Goal: Entertainment & Leisure: Consume media (video, audio)

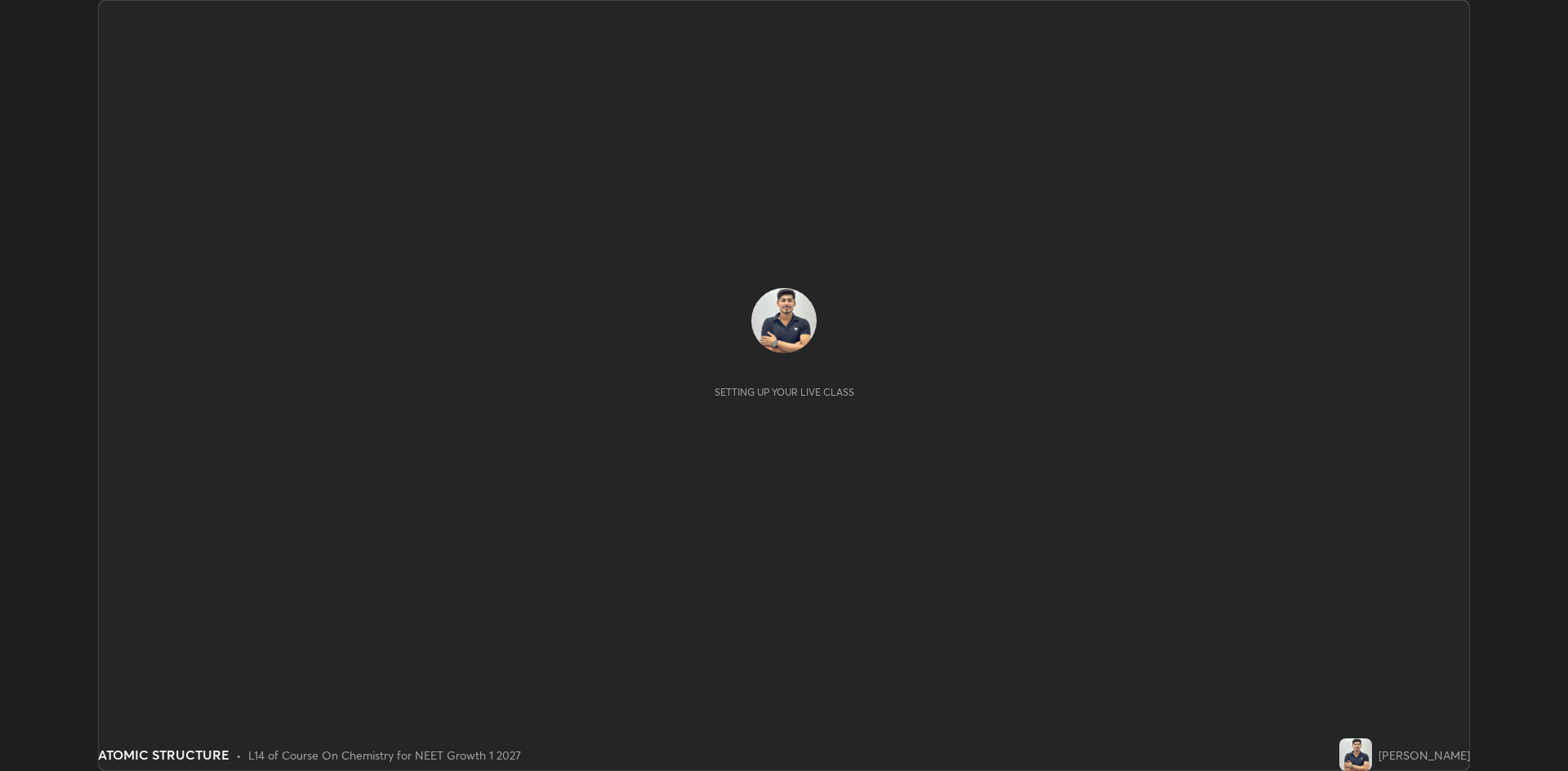
scroll to position [771, 1568]
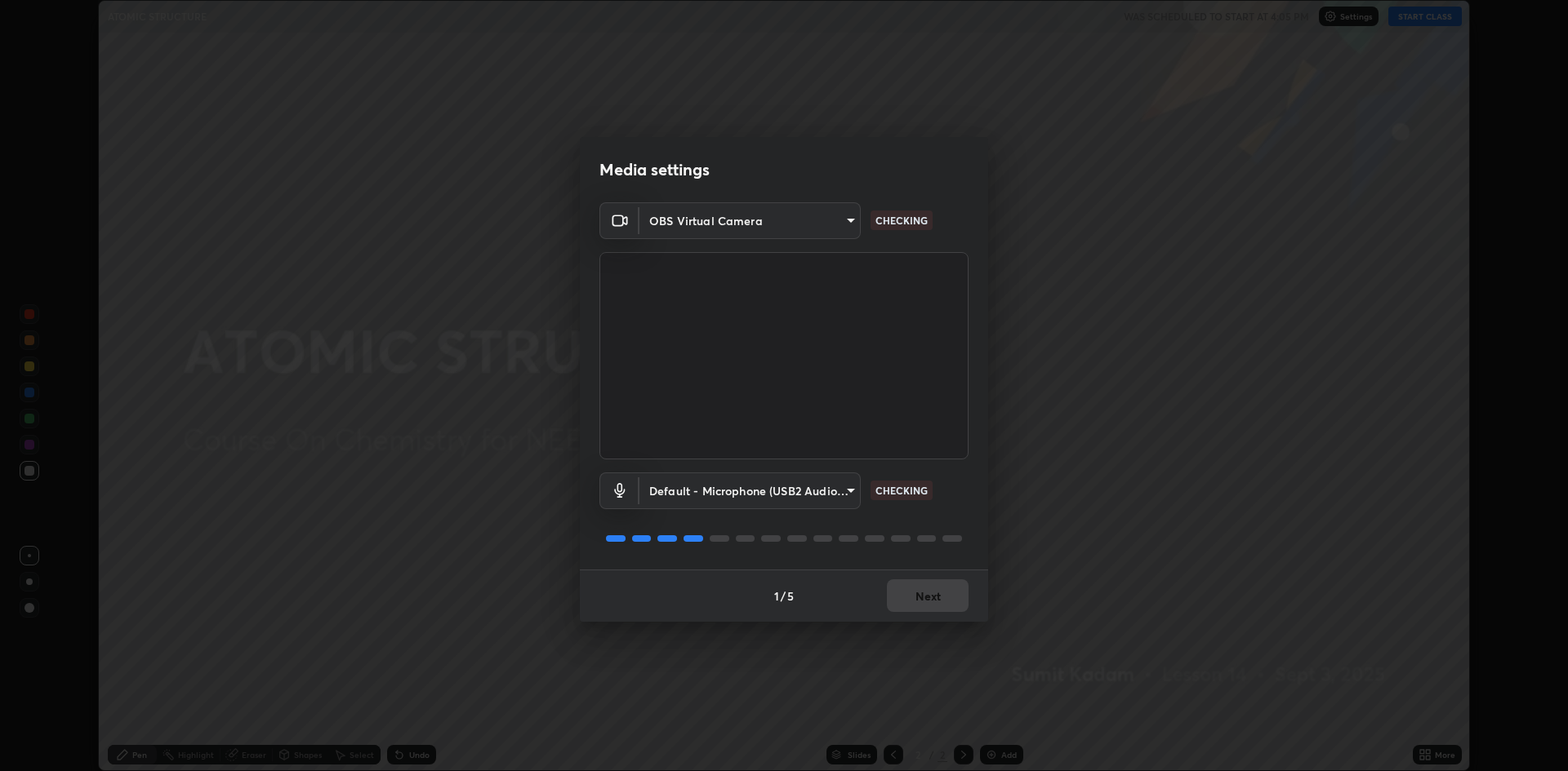
click at [952, 586] on div "1 / 5 Next" at bounding box center [784, 596] width 408 height 52
click at [951, 585] on div "1 / 5 Next" at bounding box center [784, 596] width 408 height 52
click at [950, 595] on button "Next" at bounding box center [927, 595] width 82 height 32
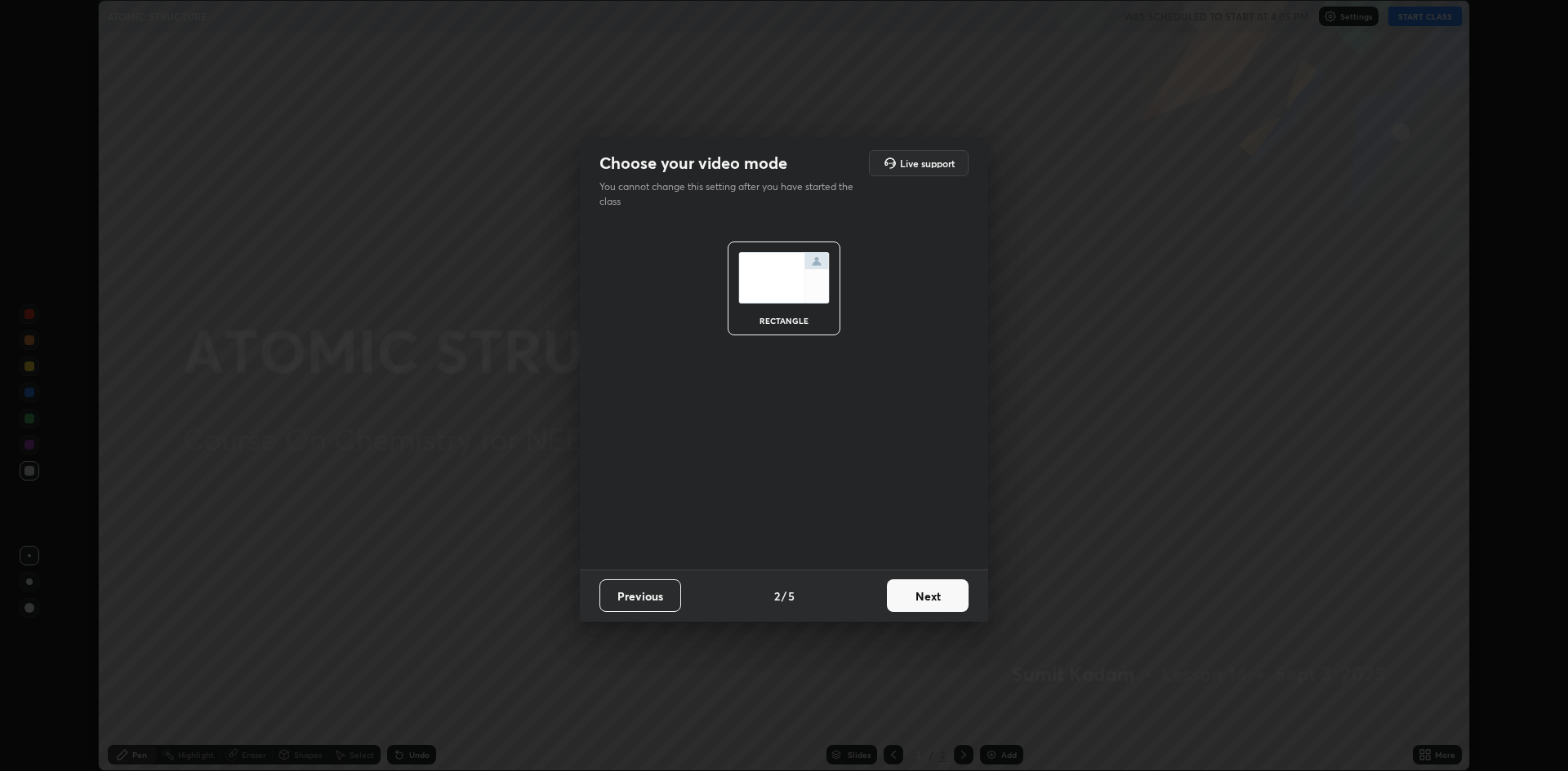
click at [942, 587] on button "Next" at bounding box center [927, 595] width 82 height 32
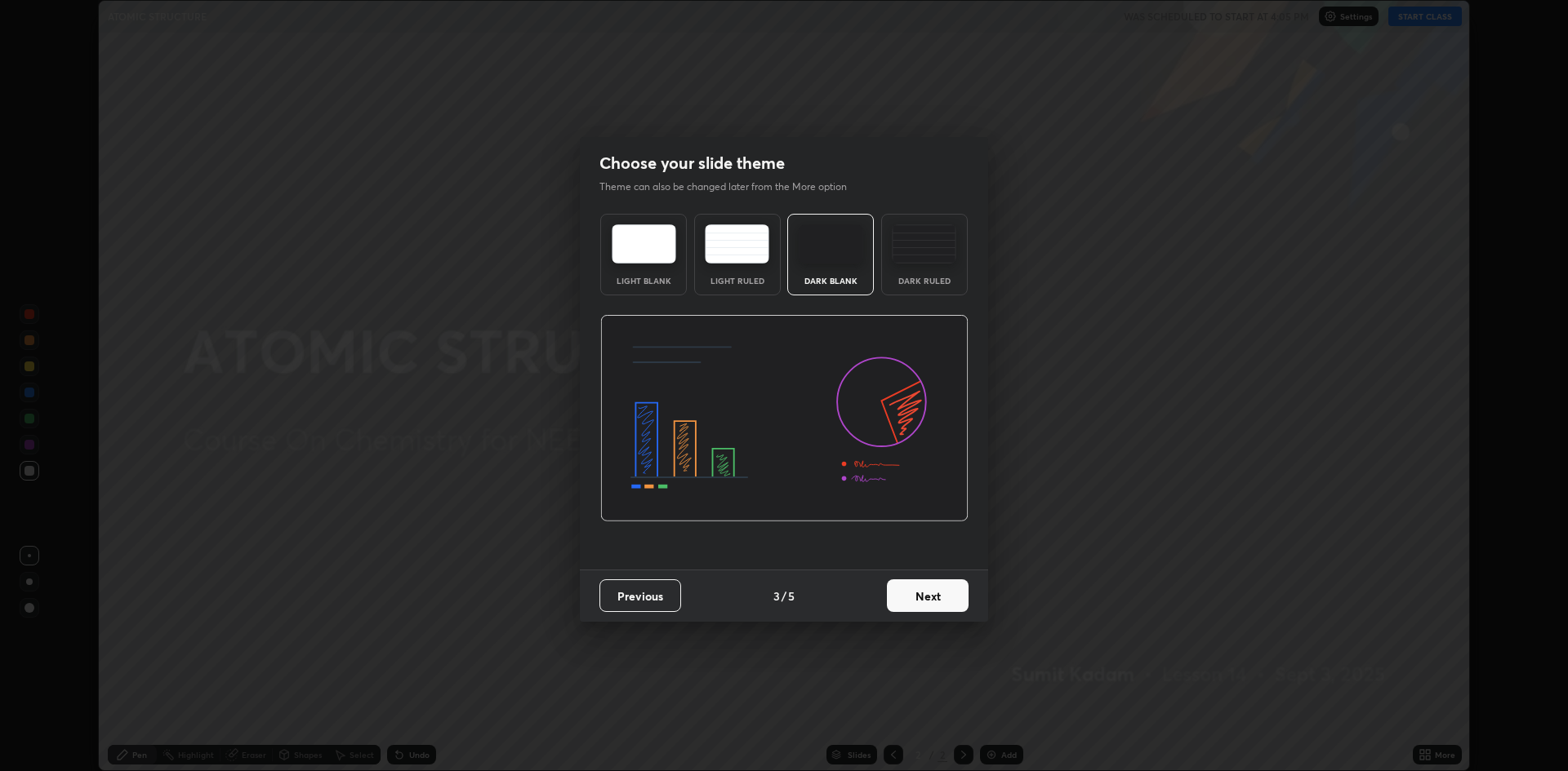
click at [932, 590] on button "Next" at bounding box center [927, 595] width 82 height 32
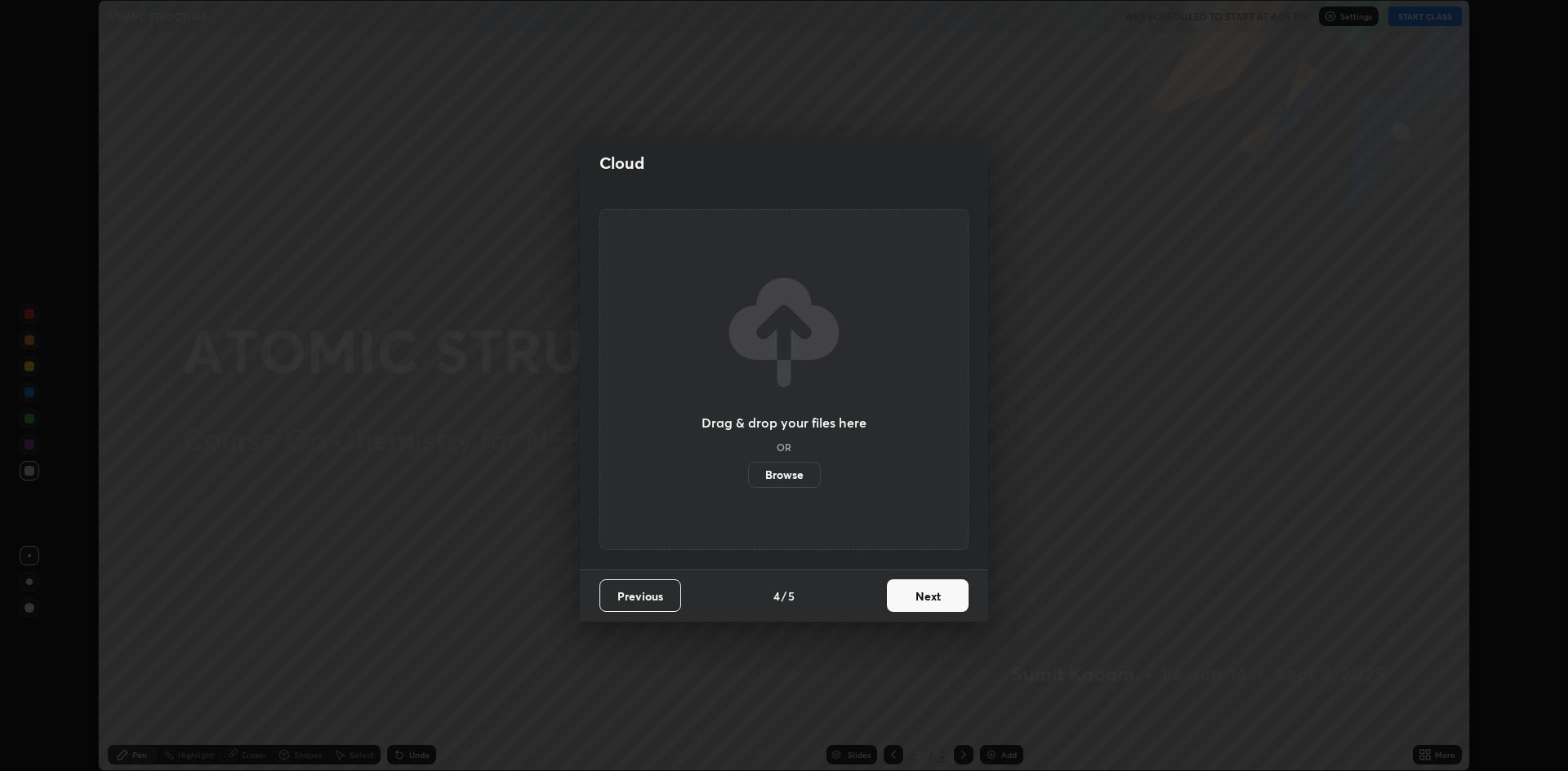
click at [925, 598] on button "Next" at bounding box center [927, 595] width 82 height 32
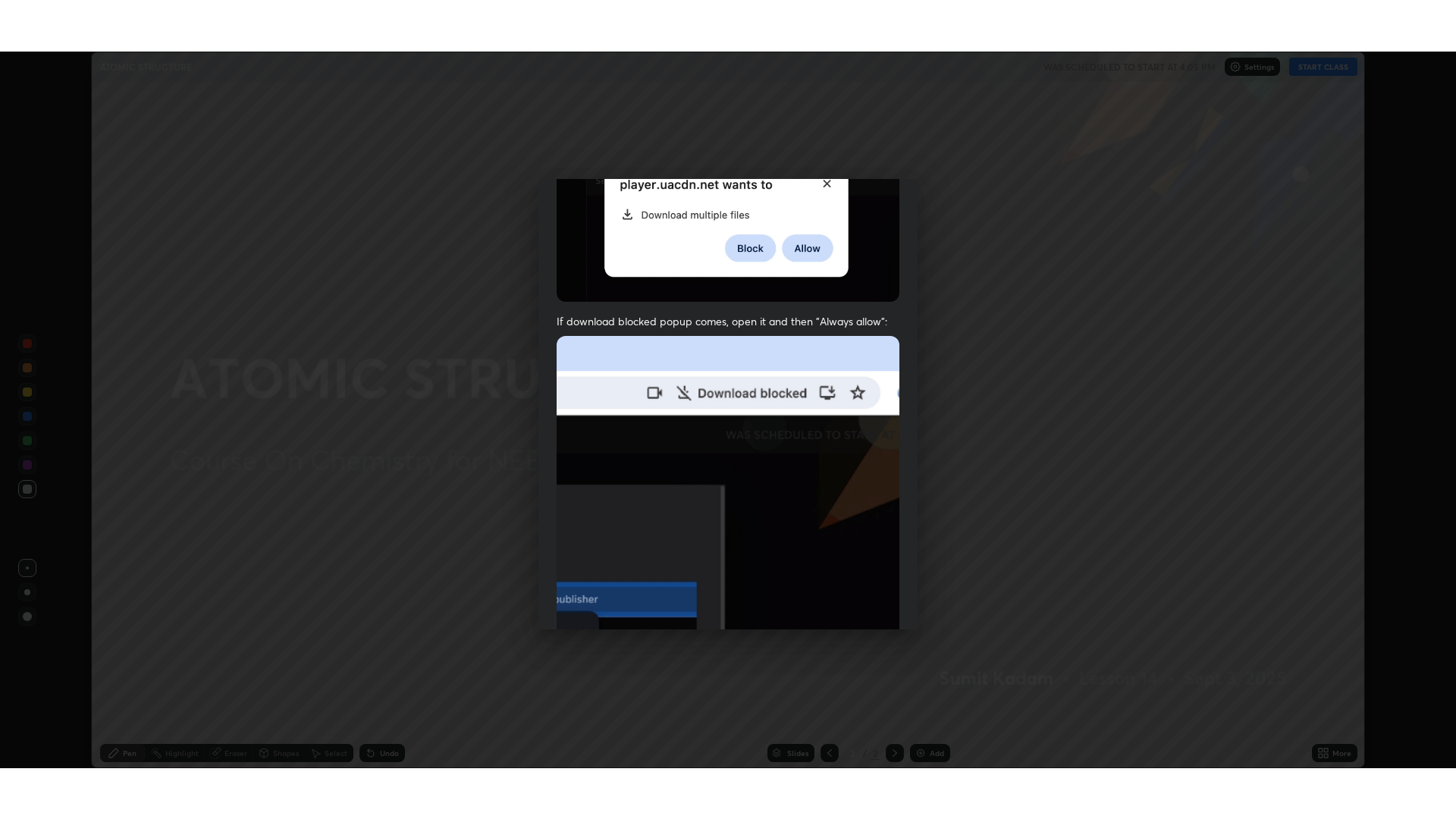
scroll to position [308, 0]
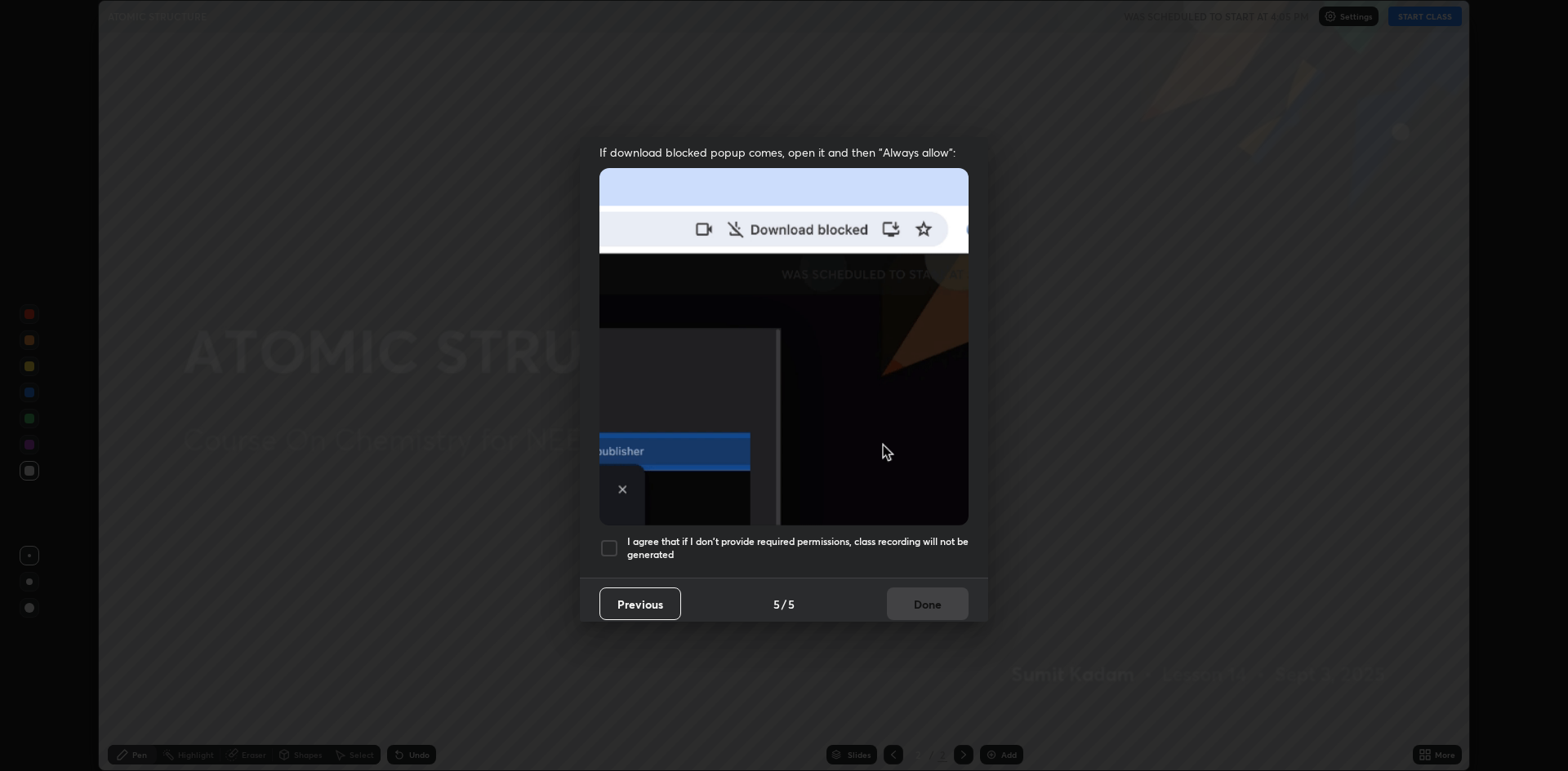
click at [605, 546] on div at bounding box center [609, 548] width 19 height 19
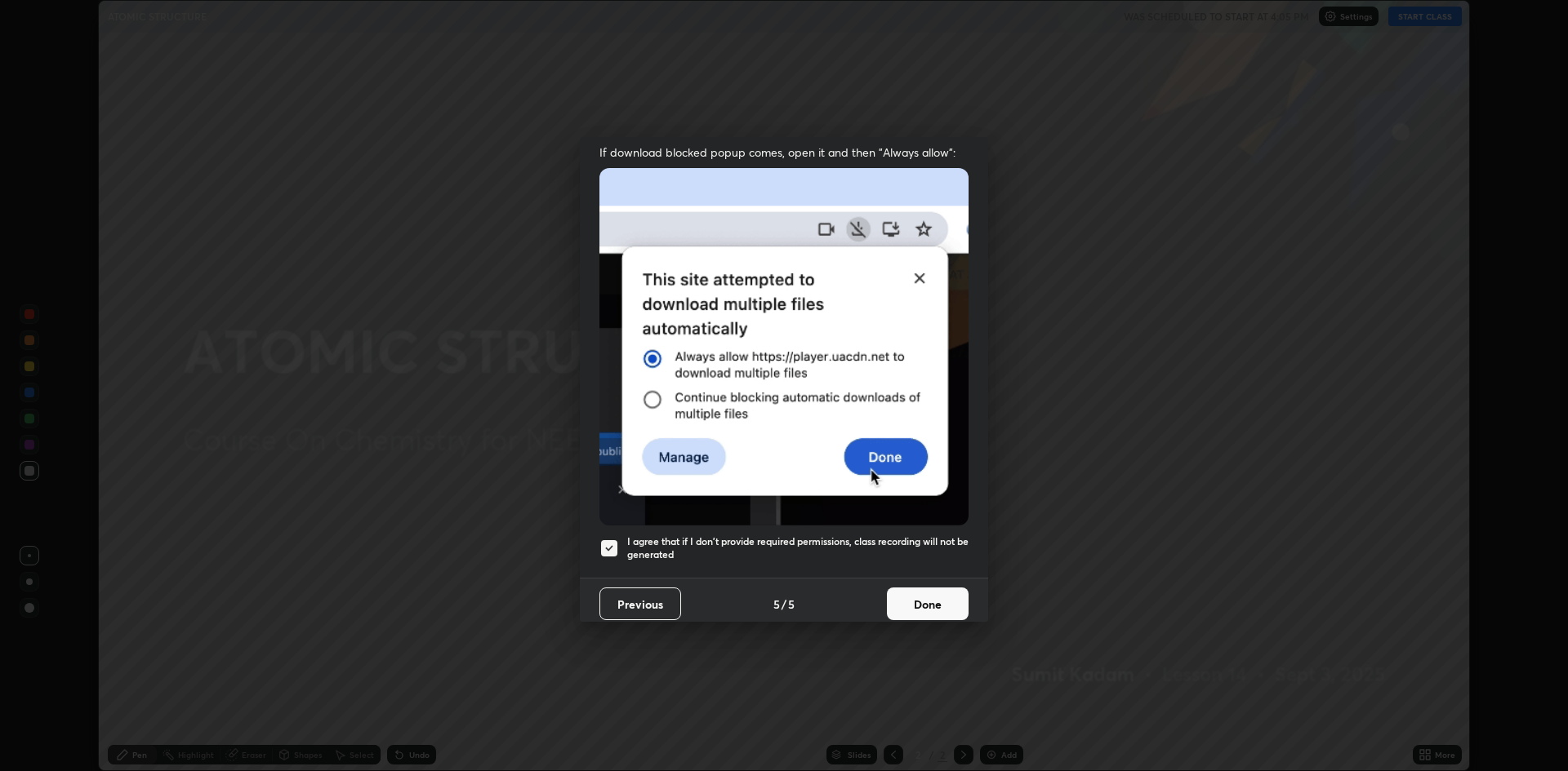
click at [913, 607] on button "Done" at bounding box center [927, 603] width 82 height 32
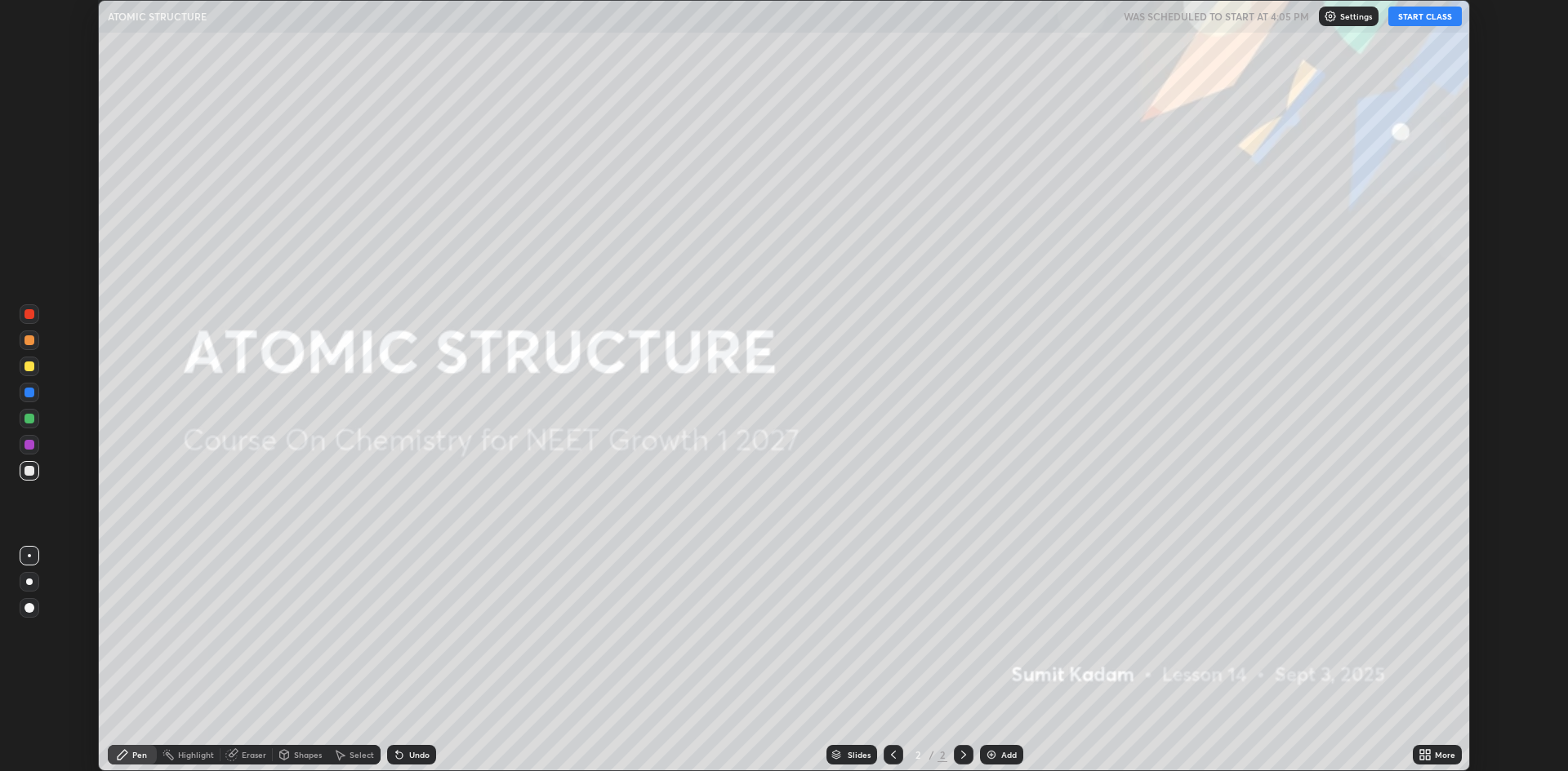
click at [1425, 14] on button "START CLASS" at bounding box center [1424, 16] width 73 height 19
click at [31, 581] on div at bounding box center [29, 582] width 6 height 6
click at [32, 365] on div at bounding box center [29, 366] width 10 height 10
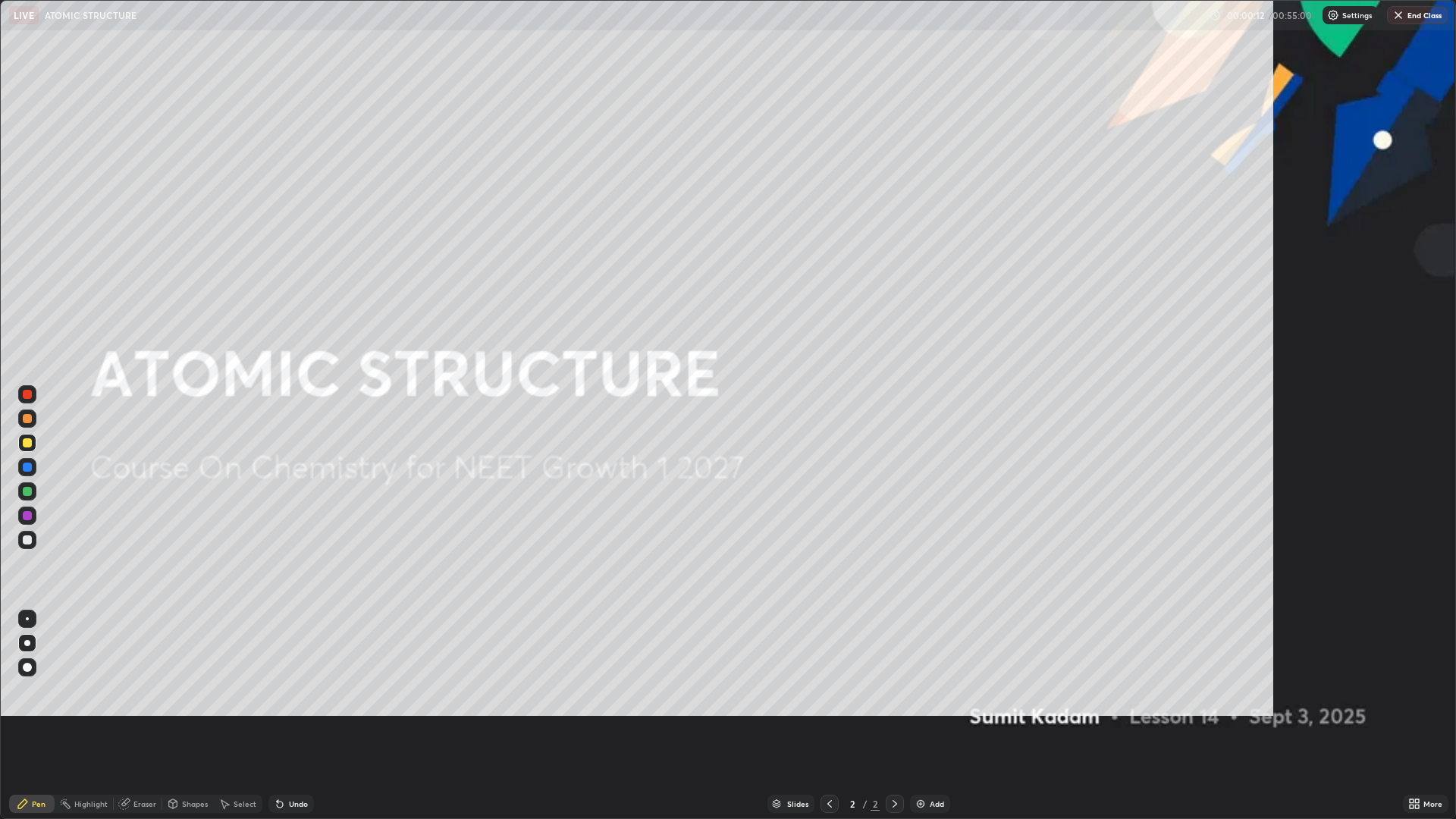
scroll to position [819, 1456]
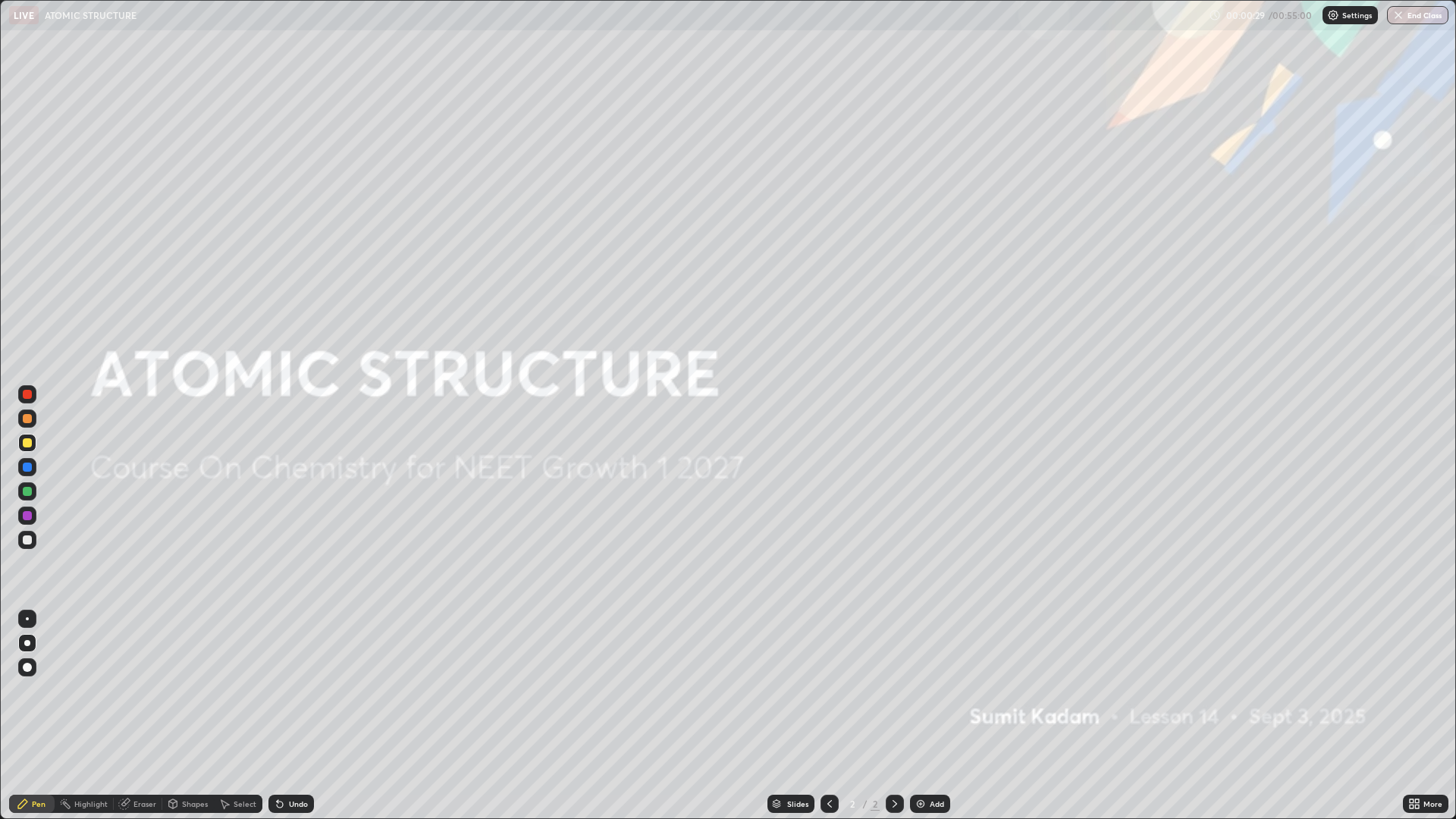
click at [929, 716] on div "Add" at bounding box center [936, 803] width 15 height 8
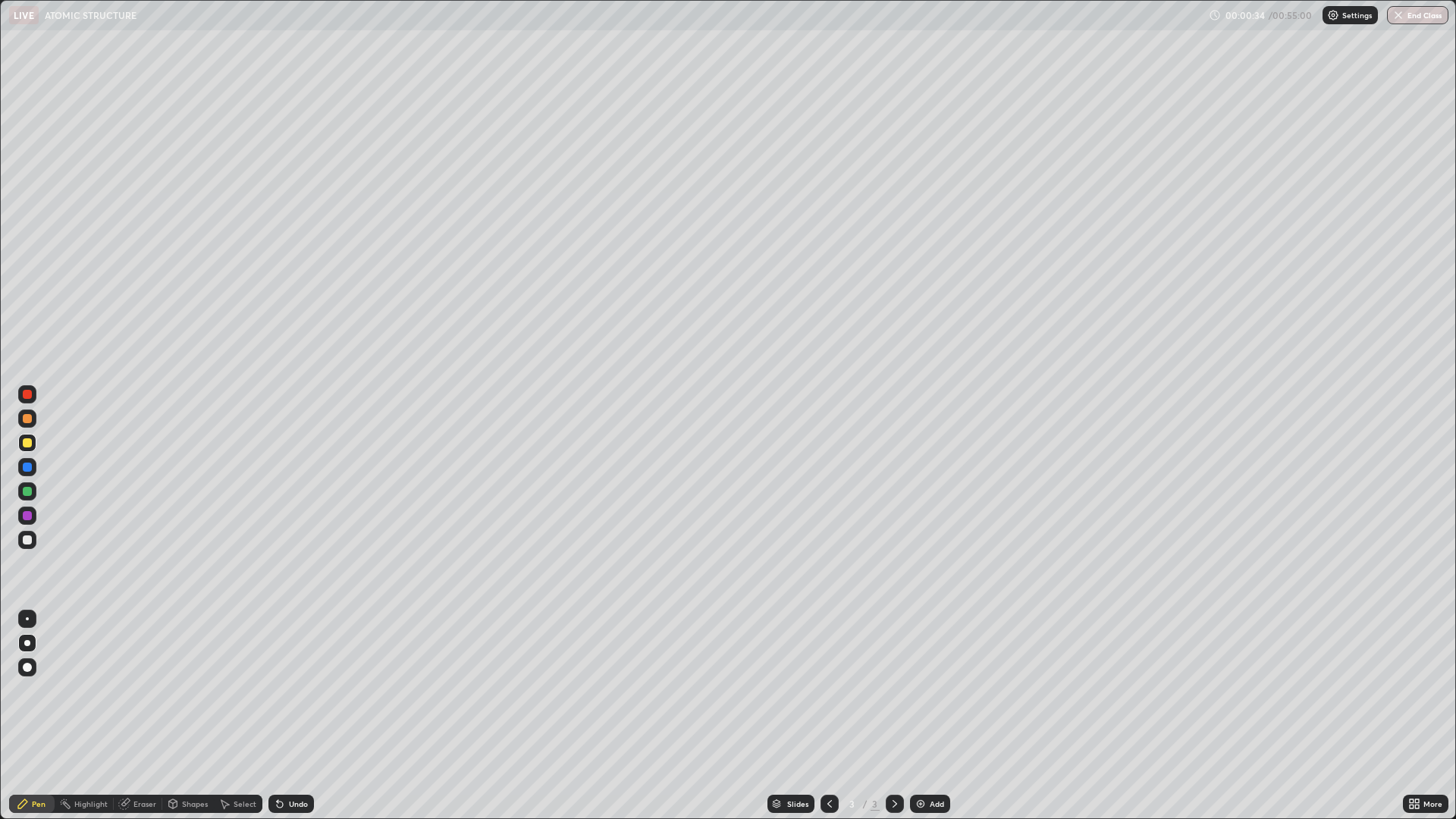
click at [27, 421] on div at bounding box center [27, 418] width 9 height 9
click at [278, 716] on icon at bounding box center [279, 804] width 6 height 6
click at [280, 716] on icon at bounding box center [279, 804] width 6 height 6
click at [284, 716] on div "Undo" at bounding box center [291, 803] width 46 height 18
click at [285, 716] on div "Undo" at bounding box center [291, 803] width 46 height 18
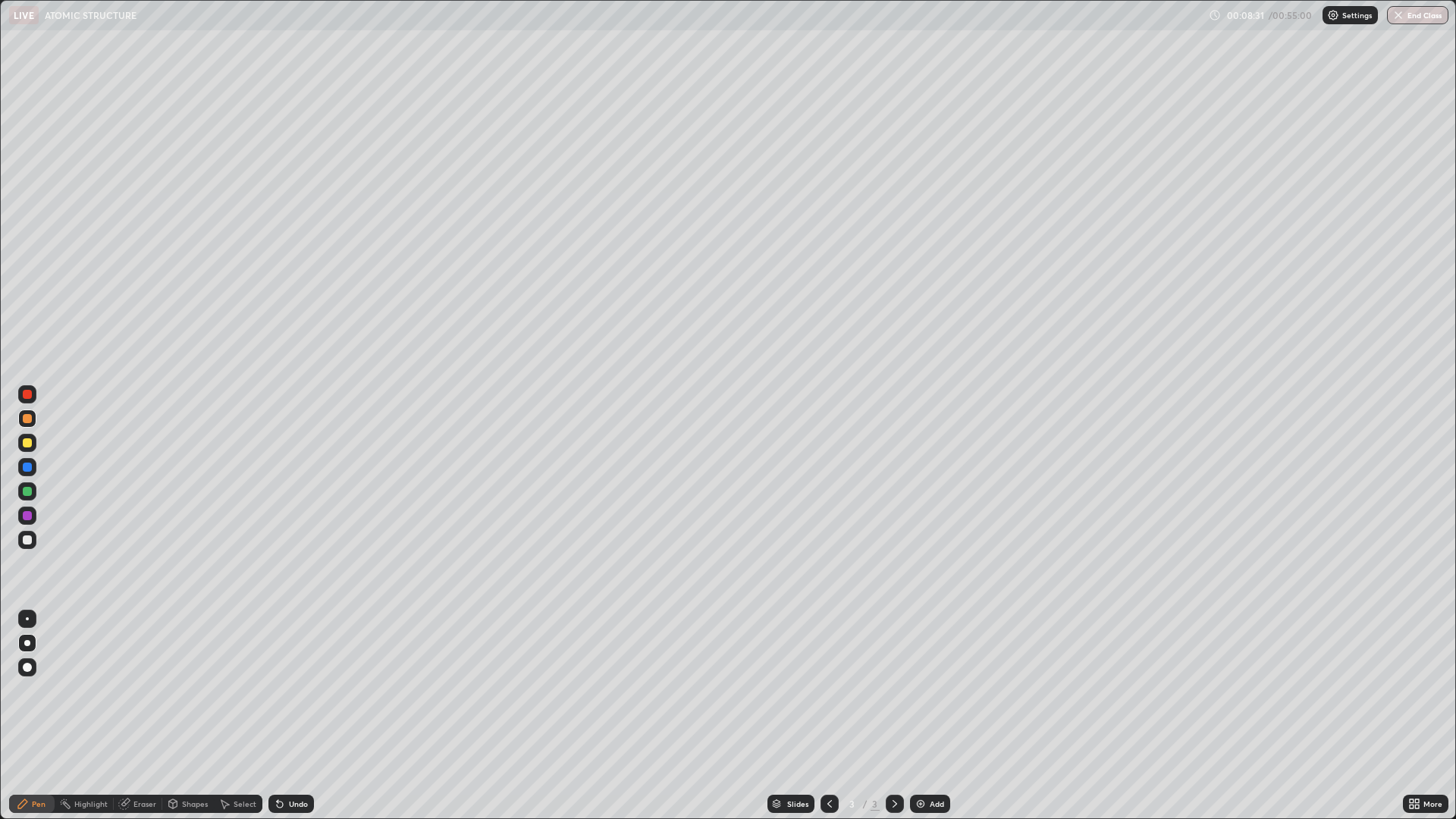
click at [28, 402] on div at bounding box center [27, 394] width 18 height 18
click at [295, 716] on div "Undo" at bounding box center [298, 803] width 19 height 8
click at [287, 716] on div "Undo" at bounding box center [291, 803] width 46 height 18
click at [27, 488] on div at bounding box center [27, 491] width 9 height 9
click at [25, 473] on div at bounding box center [27, 466] width 18 height 18
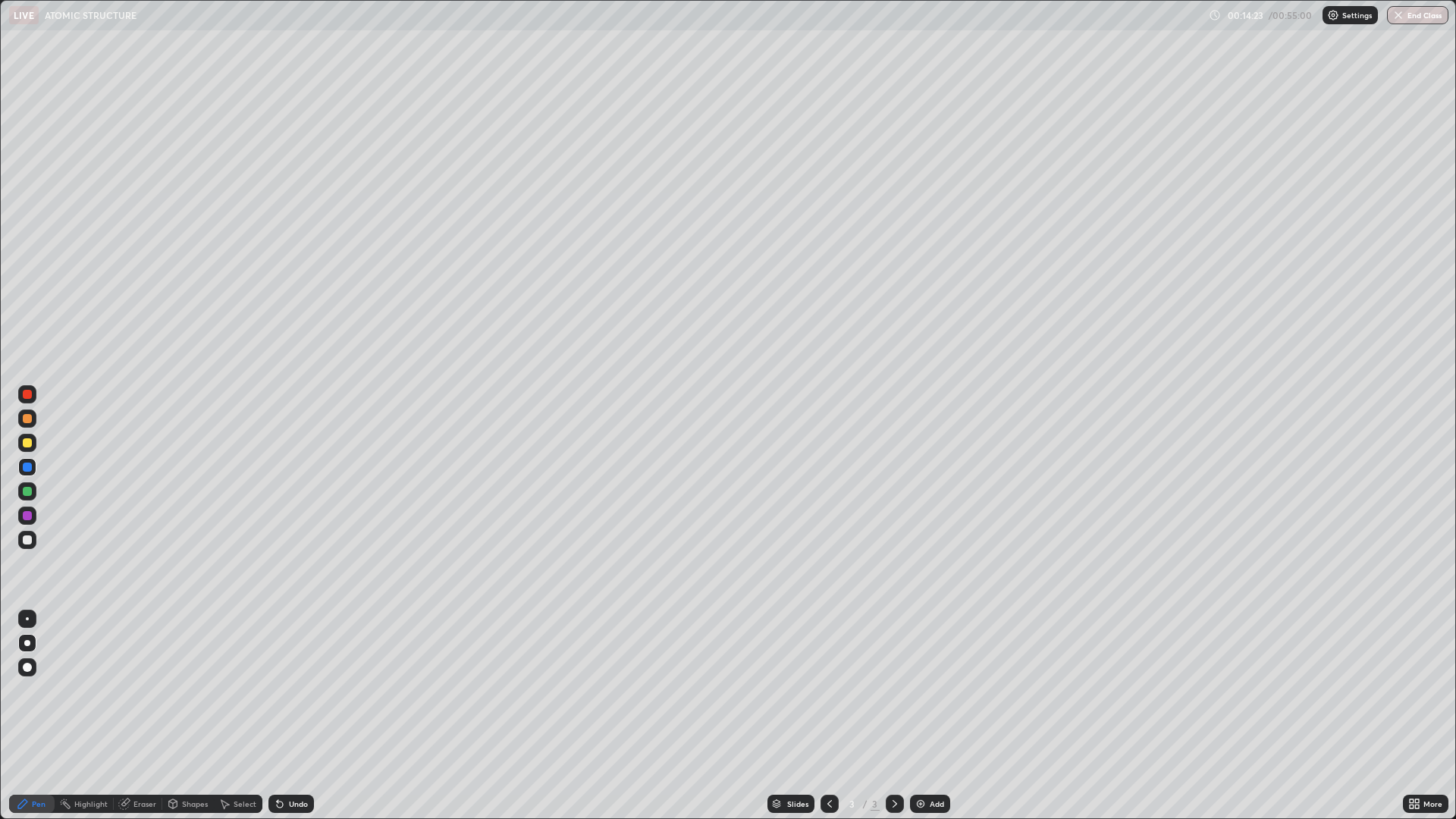
click at [923, 716] on div "Add" at bounding box center [929, 803] width 41 height 18
click at [30, 447] on div at bounding box center [27, 442] width 9 height 9
click at [22, 419] on div at bounding box center [27, 418] width 9 height 9
click at [27, 464] on div at bounding box center [27, 467] width 9 height 9
click at [24, 398] on div at bounding box center [27, 394] width 9 height 9
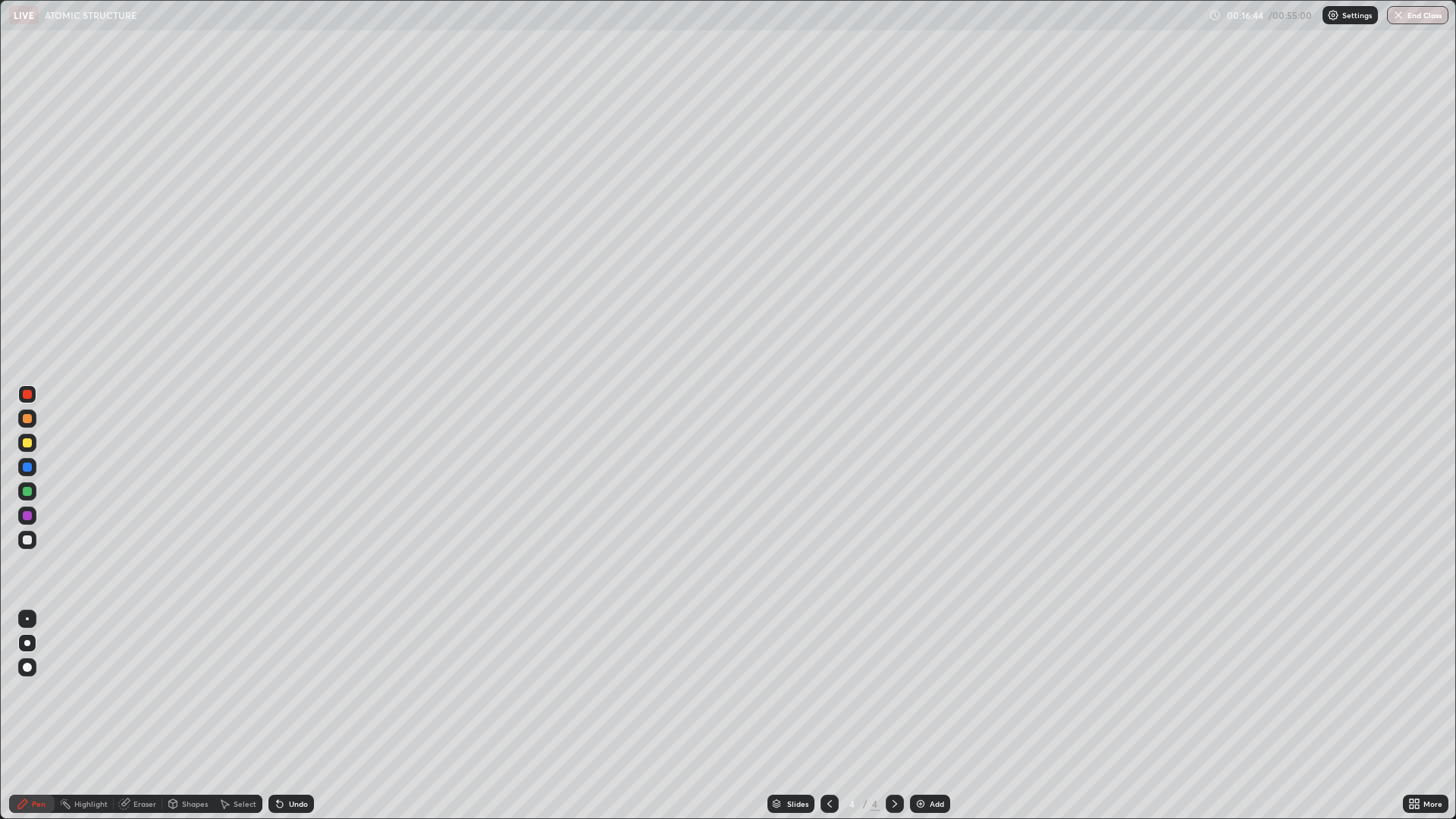
click at [302, 716] on div "Undo" at bounding box center [298, 803] width 19 height 8
click at [301, 716] on div "Undo" at bounding box center [298, 803] width 19 height 8
click at [294, 716] on div "Undo" at bounding box center [298, 803] width 19 height 8
click at [128, 716] on icon at bounding box center [124, 803] width 12 height 12
click at [24, 716] on icon at bounding box center [24, 748] width 2 height 2
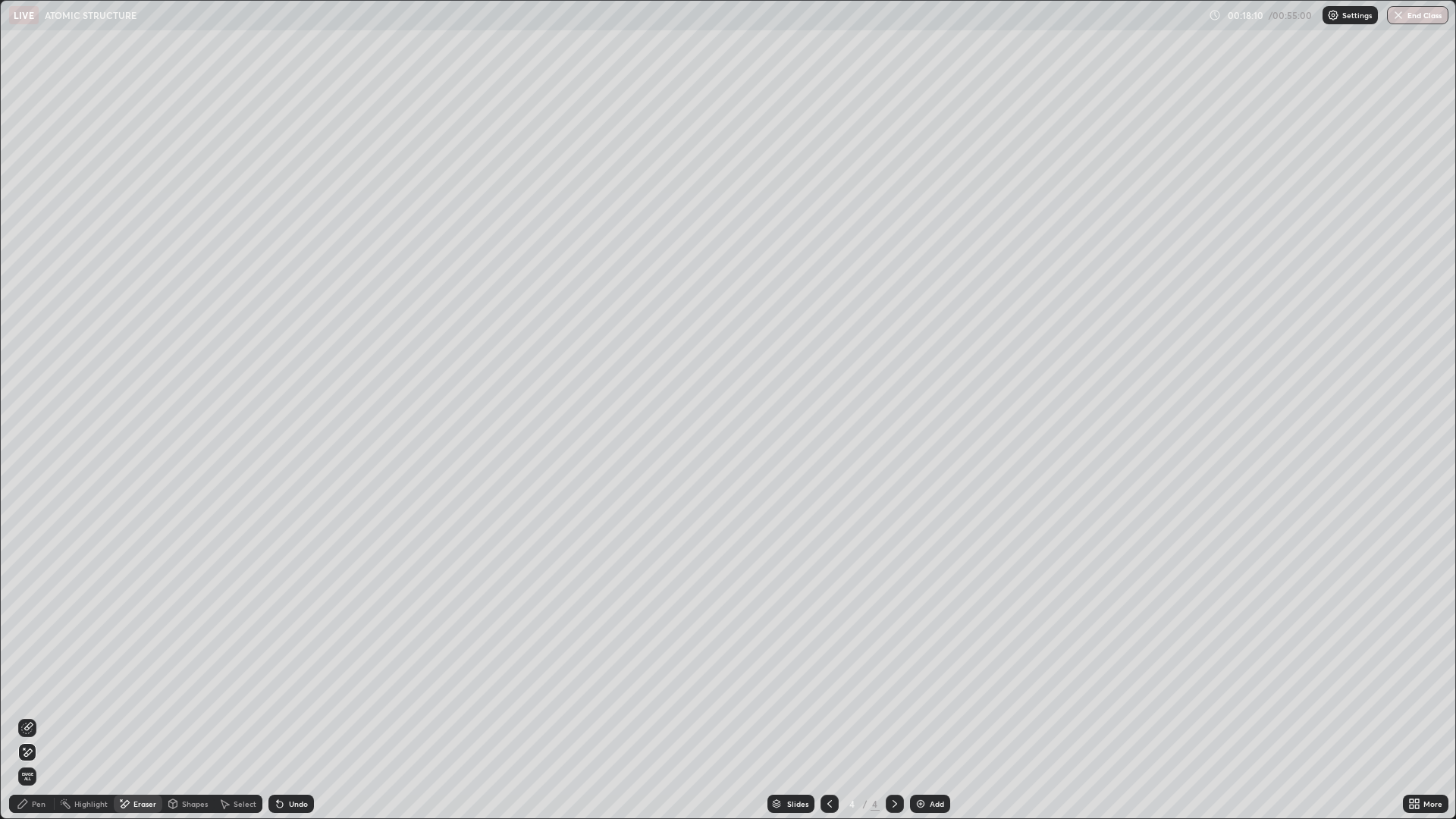
click at [34, 716] on div "Pen" at bounding box center [39, 803] width 14 height 8
click at [827, 716] on icon at bounding box center [829, 803] width 12 height 12
click at [889, 716] on icon at bounding box center [895, 803] width 12 height 12
click at [934, 716] on div "Add" at bounding box center [929, 803] width 41 height 18
click at [296, 716] on div "Undo" at bounding box center [298, 803] width 19 height 8
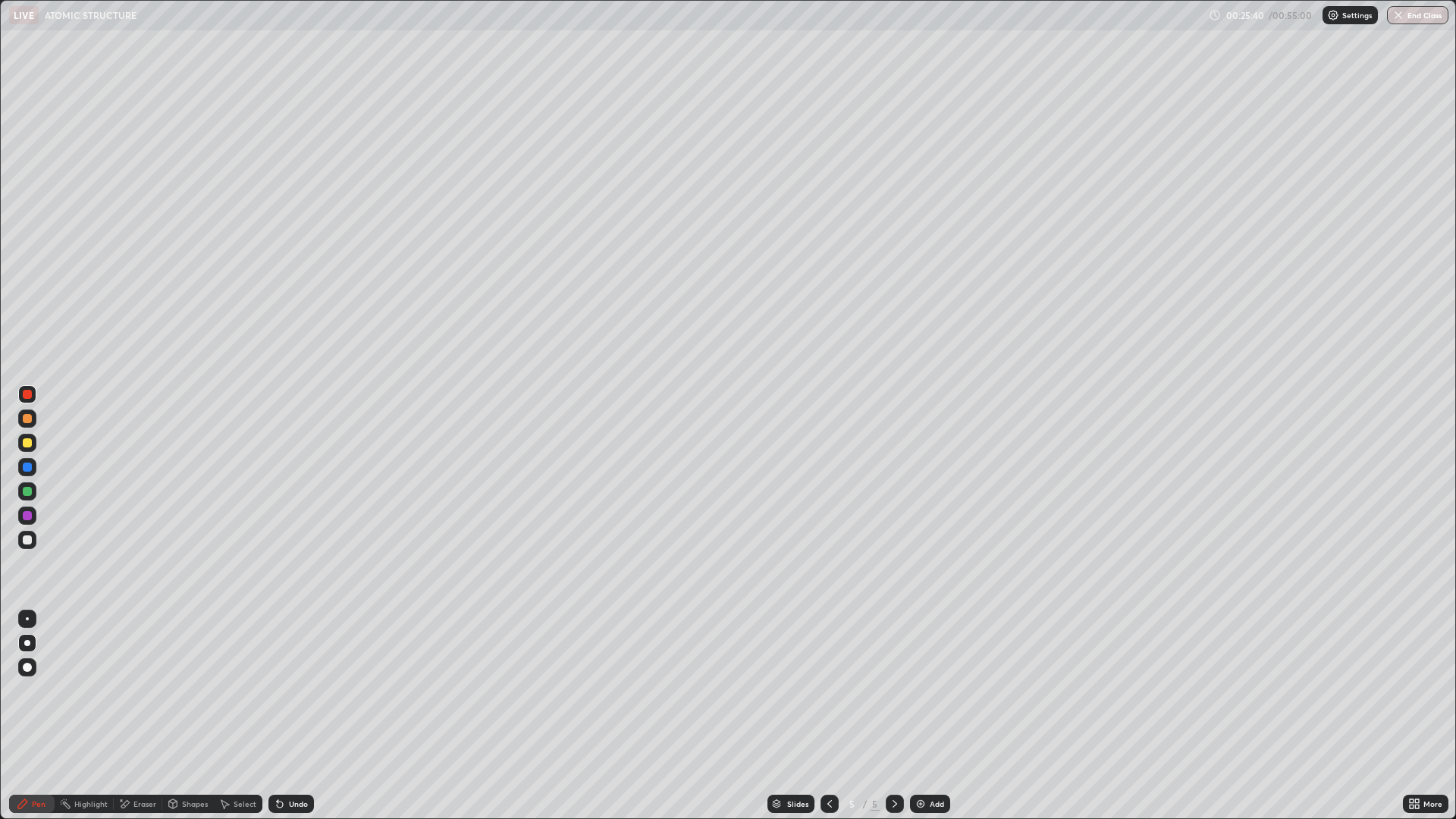
click at [292, 716] on div "Undo" at bounding box center [298, 803] width 19 height 8
click at [293, 716] on div "Undo" at bounding box center [298, 803] width 19 height 8
click at [295, 716] on div "Undo" at bounding box center [298, 803] width 19 height 8
click at [293, 716] on div "Undo" at bounding box center [298, 803] width 19 height 8
click at [289, 716] on div "Undo" at bounding box center [298, 803] width 19 height 8
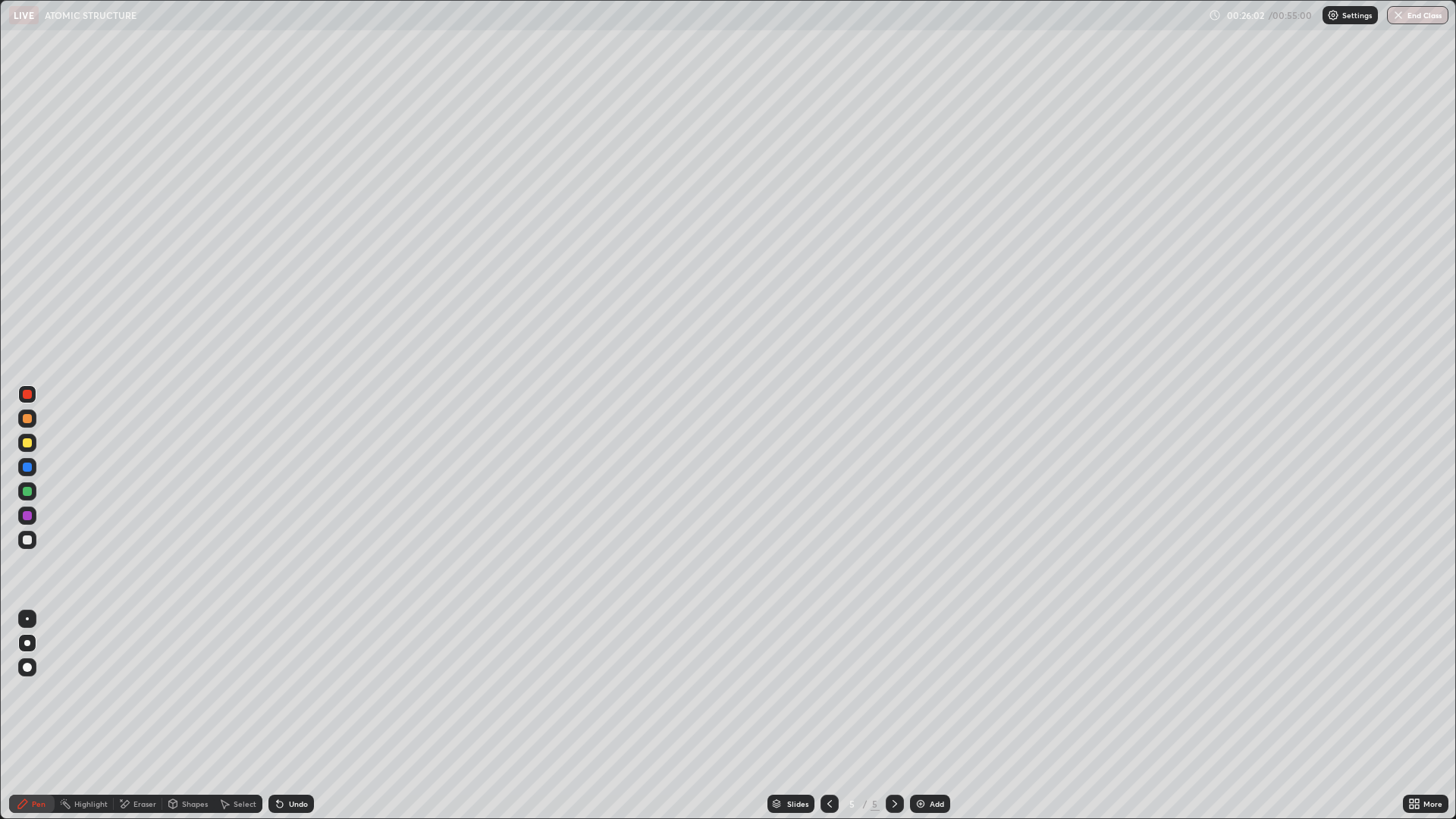
click at [29, 444] on div at bounding box center [27, 442] width 9 height 9
click at [829, 716] on div at bounding box center [829, 803] width 18 height 18
click at [896, 716] on icon at bounding box center [895, 803] width 12 height 12
click at [926, 716] on div "Add" at bounding box center [929, 803] width 41 height 18
click at [28, 419] on div at bounding box center [27, 418] width 9 height 9
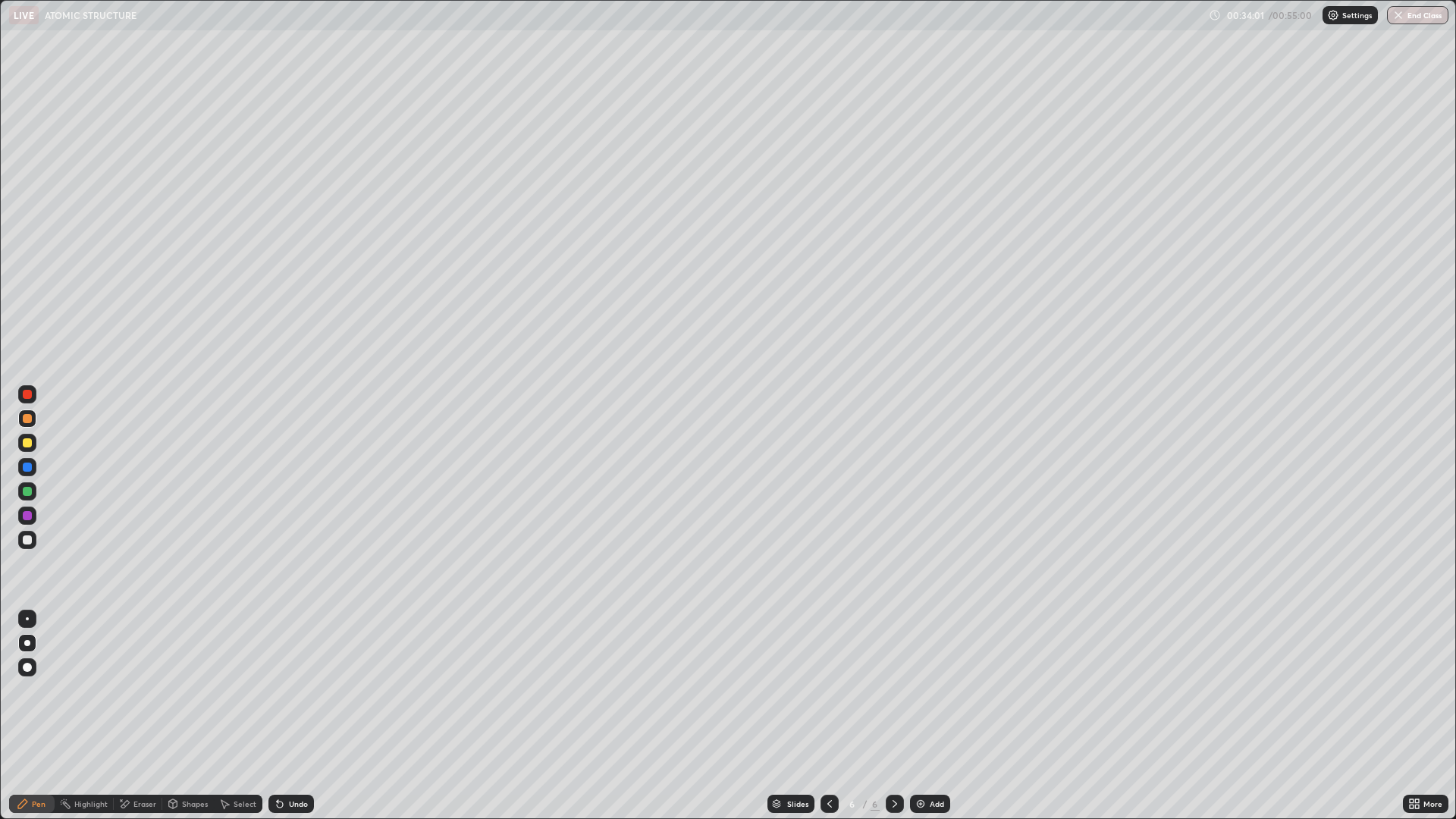
click at [289, 716] on div "Undo" at bounding box center [298, 803] width 19 height 8
click at [29, 470] on div at bounding box center [27, 467] width 9 height 9
click at [28, 444] on div at bounding box center [27, 442] width 9 height 9
click at [28, 492] on div at bounding box center [27, 491] width 9 height 9
click at [929, 716] on div "Add" at bounding box center [936, 803] width 15 height 8
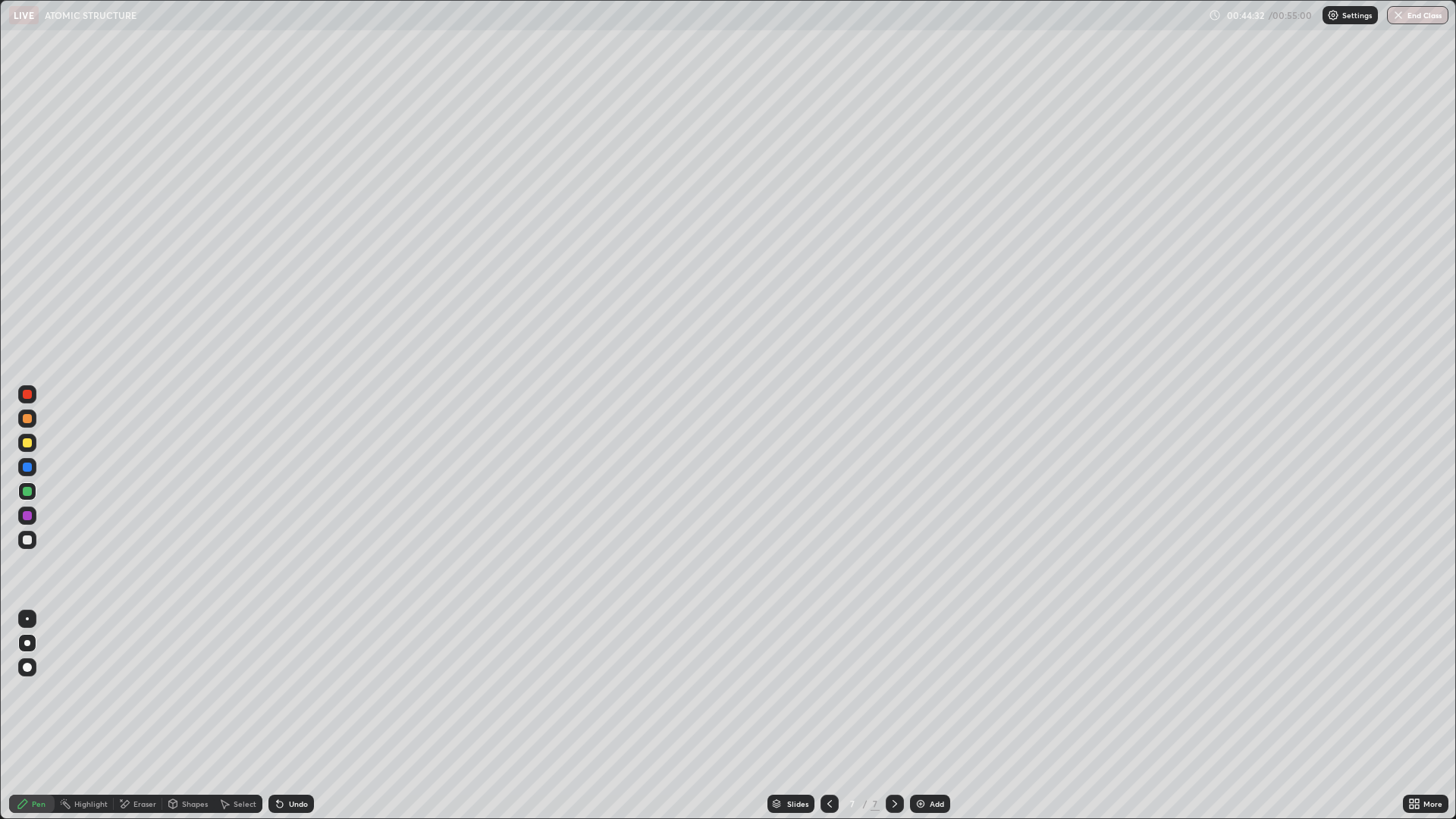
click at [28, 425] on div at bounding box center [27, 418] width 18 height 18
click at [828, 716] on icon at bounding box center [829, 803] width 12 height 12
click at [831, 716] on div at bounding box center [829, 803] width 18 height 30
click at [847, 716] on div "5 / 7" at bounding box center [862, 803] width 34 height 14
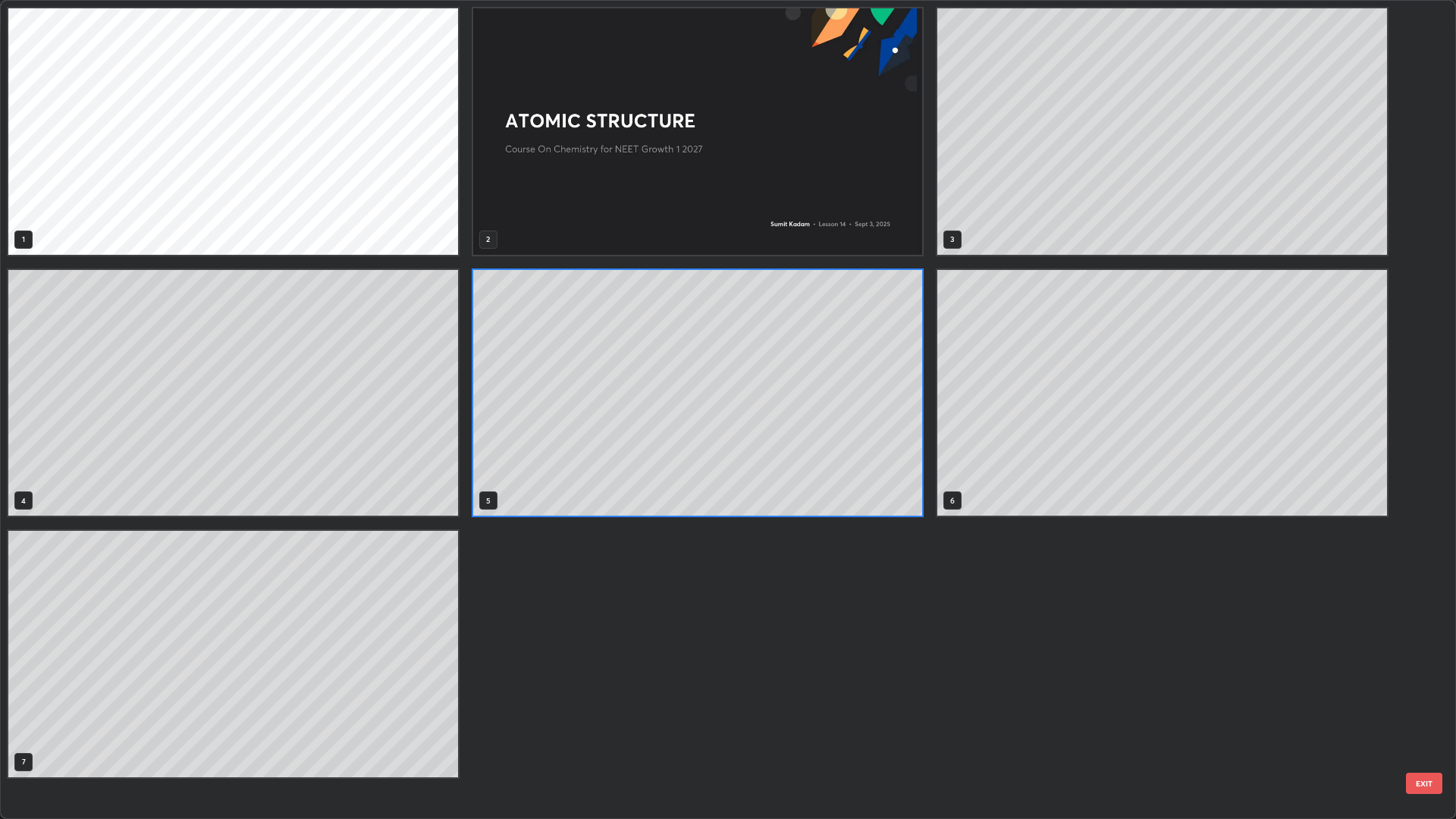
scroll to position [813, 1447]
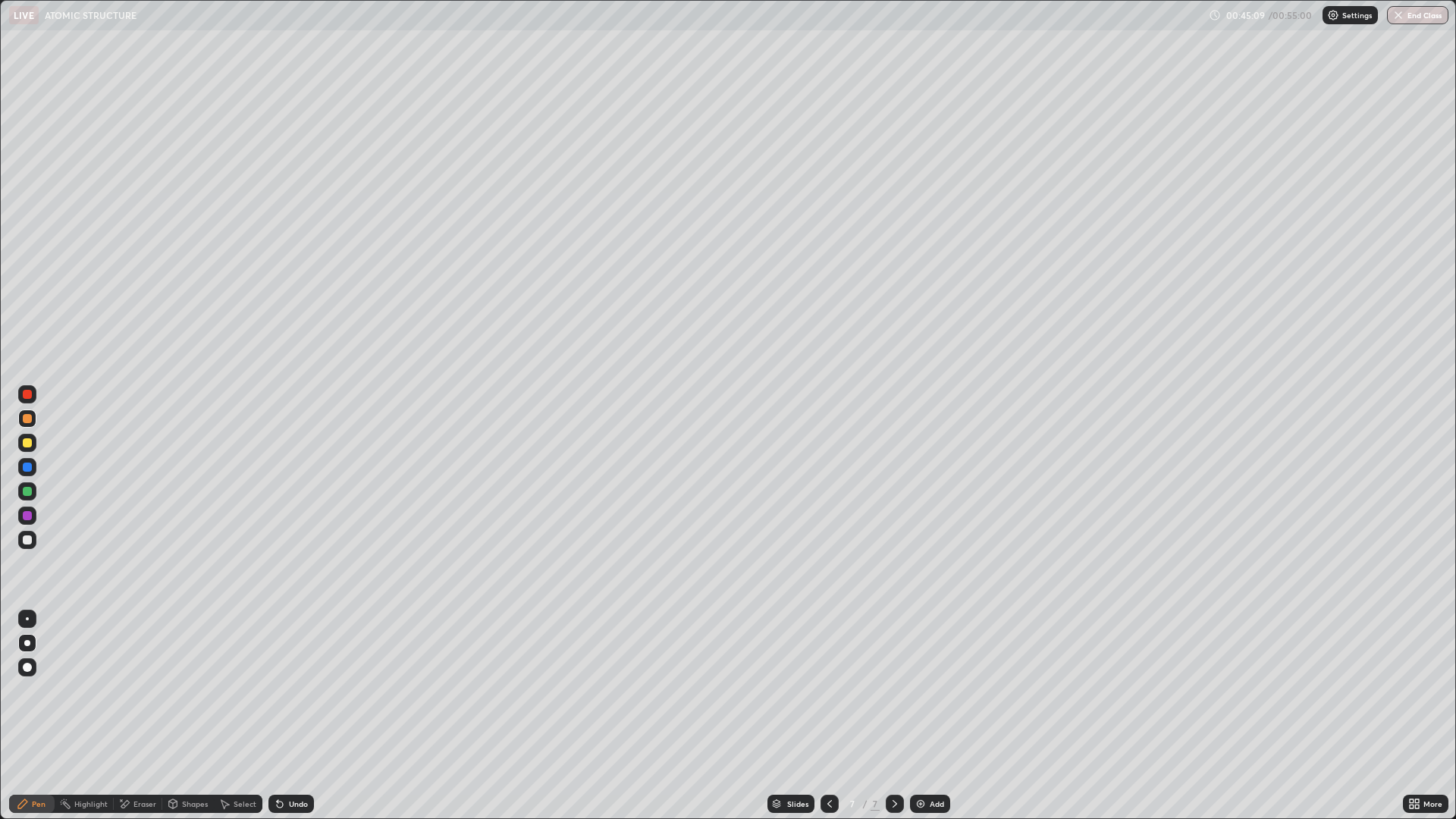
click at [793, 716] on div "Slides" at bounding box center [797, 803] width 22 height 8
click at [929, 716] on div "Add" at bounding box center [936, 803] width 15 height 8
click at [285, 716] on div "Undo" at bounding box center [291, 803] width 46 height 18
click at [290, 716] on div "Undo" at bounding box center [298, 803] width 19 height 8
click at [291, 716] on div "Undo" at bounding box center [298, 803] width 19 height 8
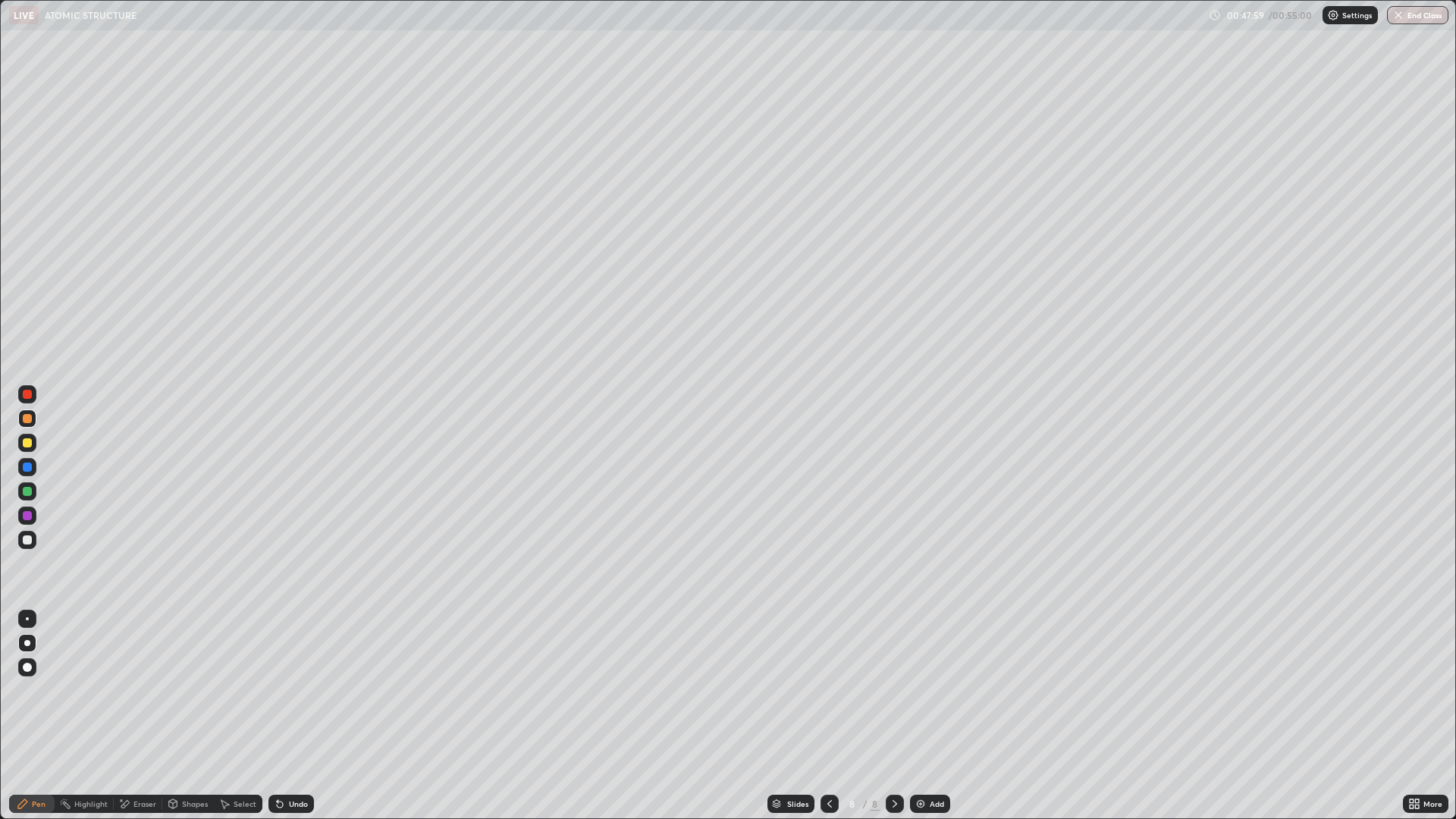
click at [28, 465] on div at bounding box center [27, 467] width 9 height 9
click at [27, 494] on div at bounding box center [27, 491] width 9 height 9
click at [26, 521] on div at bounding box center [27, 516] width 18 height 18
click at [30, 490] on div at bounding box center [27, 491] width 9 height 9
click at [929, 716] on div "Add" at bounding box center [936, 803] width 15 height 8
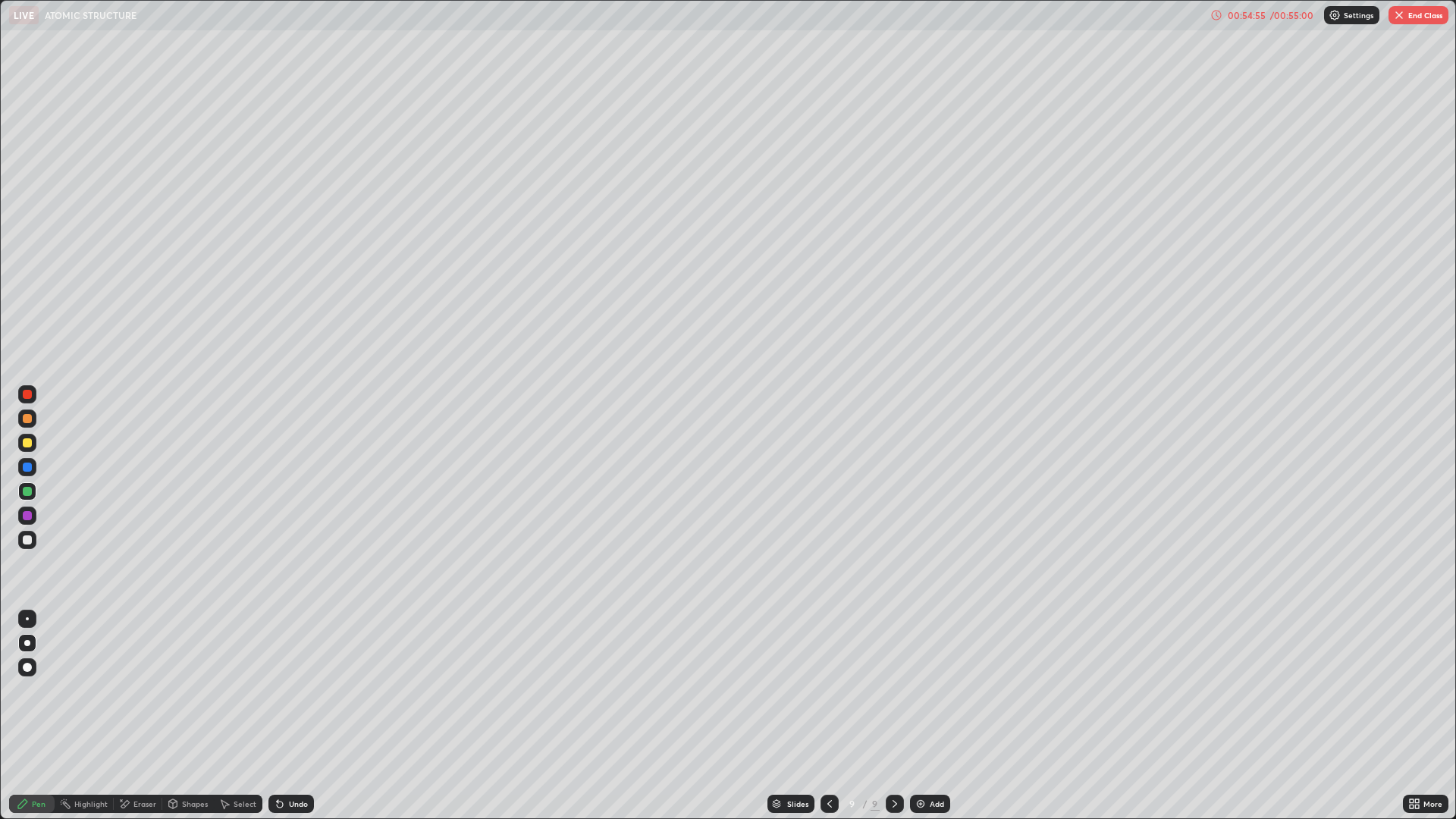
click at [280, 716] on icon at bounding box center [280, 803] width 12 height 12
click at [23, 444] on div at bounding box center [27, 442] width 9 height 9
click at [28, 418] on div at bounding box center [27, 418] width 9 height 9
click at [935, 716] on div "Add" at bounding box center [929, 803] width 41 height 18
click at [21, 469] on div at bounding box center [27, 466] width 18 height 18
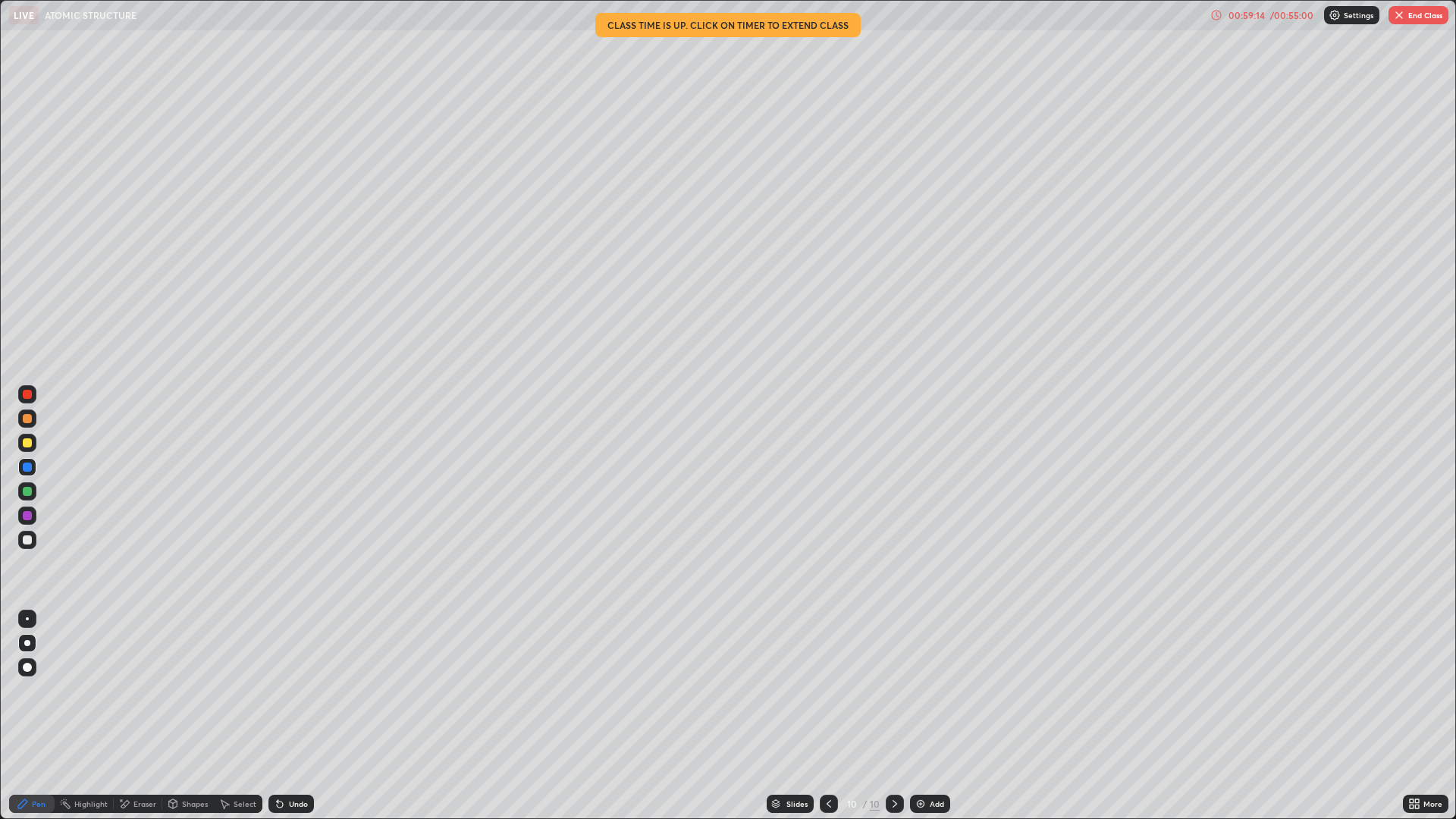
click at [28, 418] on div at bounding box center [27, 418] width 9 height 9
click at [302, 716] on div "Undo" at bounding box center [298, 803] width 19 height 8
click at [296, 716] on div "Undo" at bounding box center [298, 803] width 19 height 8
click at [26, 472] on div at bounding box center [27, 466] width 18 height 18
click at [296, 716] on div "Undo" at bounding box center [298, 803] width 19 height 8
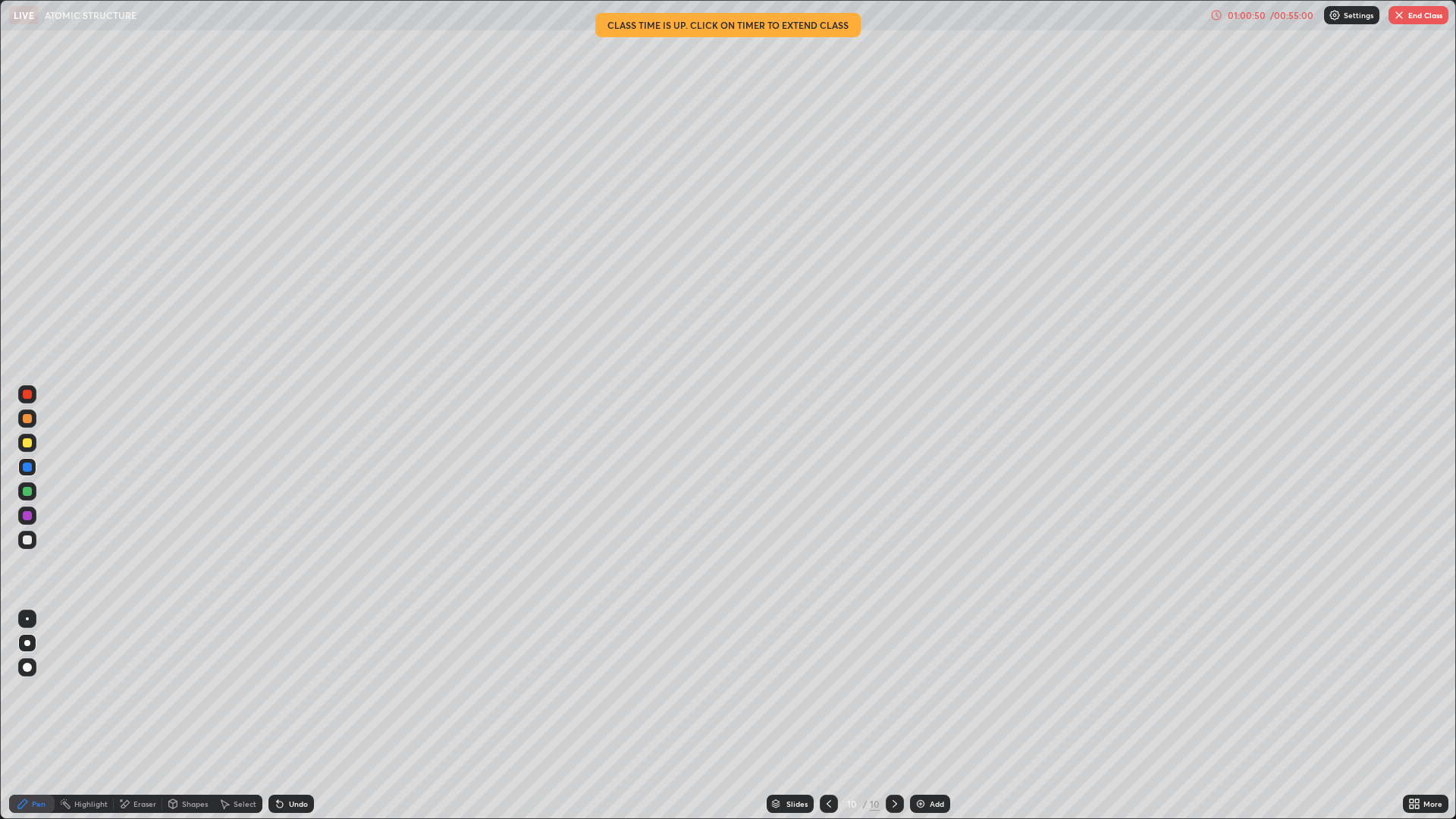
click at [291, 716] on div "Undo" at bounding box center [298, 803] width 19 height 8
click at [24, 444] on div at bounding box center [27, 442] width 9 height 9
click at [144, 716] on div "Eraser" at bounding box center [145, 803] width 22 height 8
click at [36, 716] on div "Pen" at bounding box center [39, 803] width 14 height 8
click at [934, 716] on div "Add" at bounding box center [936, 803] width 15 height 8
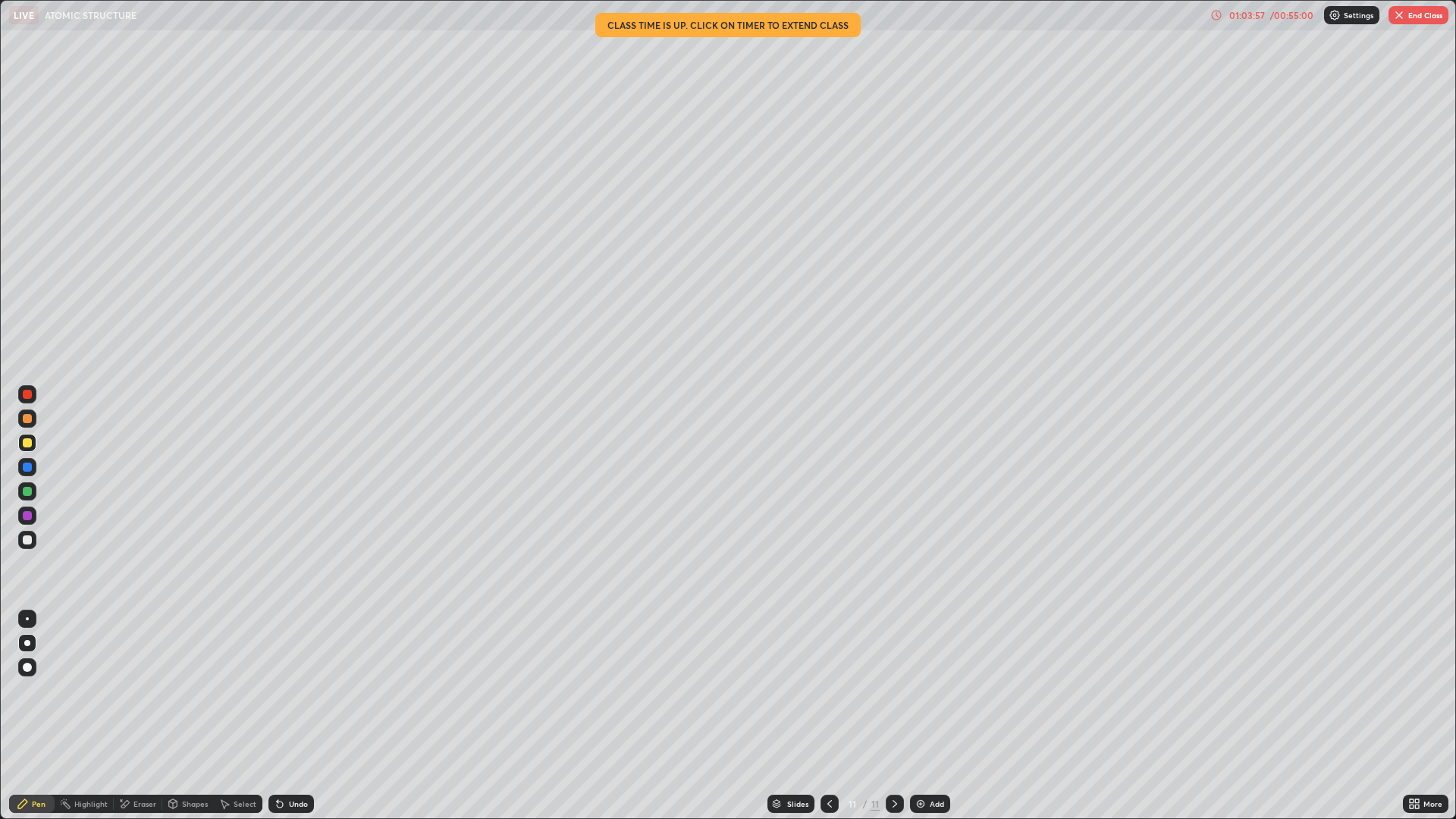
click at [25, 463] on div at bounding box center [27, 467] width 9 height 9
click at [289, 716] on div "Undo" at bounding box center [298, 803] width 19 height 8
click at [27, 395] on div at bounding box center [27, 394] width 9 height 9
click at [934, 716] on div "Add" at bounding box center [936, 803] width 15 height 8
click at [29, 517] on div at bounding box center [27, 516] width 9 height 9
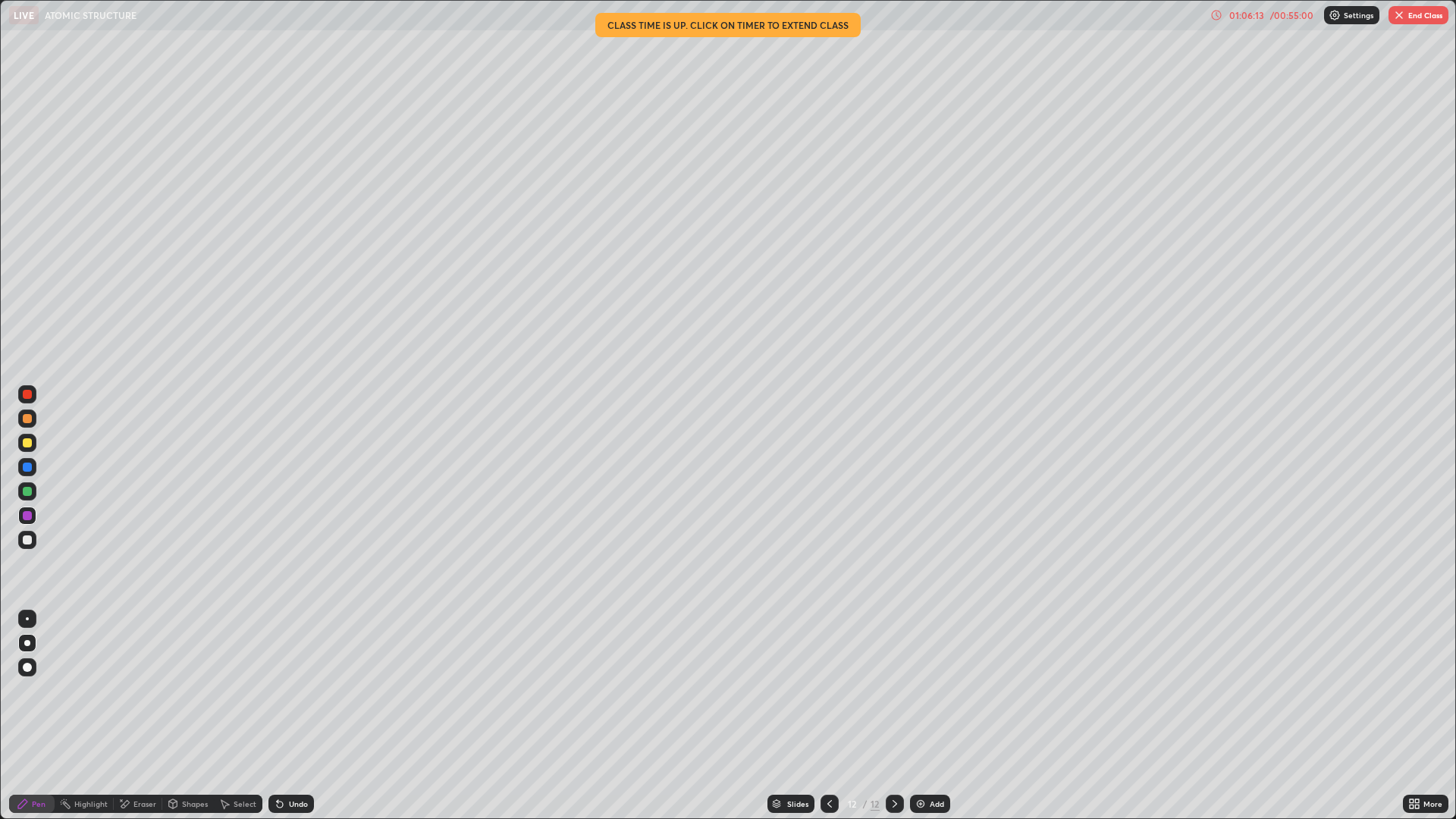
click at [28, 498] on div at bounding box center [27, 491] width 18 height 18
click at [28, 442] on div at bounding box center [27, 442] width 9 height 9
click at [825, 716] on icon at bounding box center [829, 803] width 12 height 12
